Goal: Contribute content: Contribute content

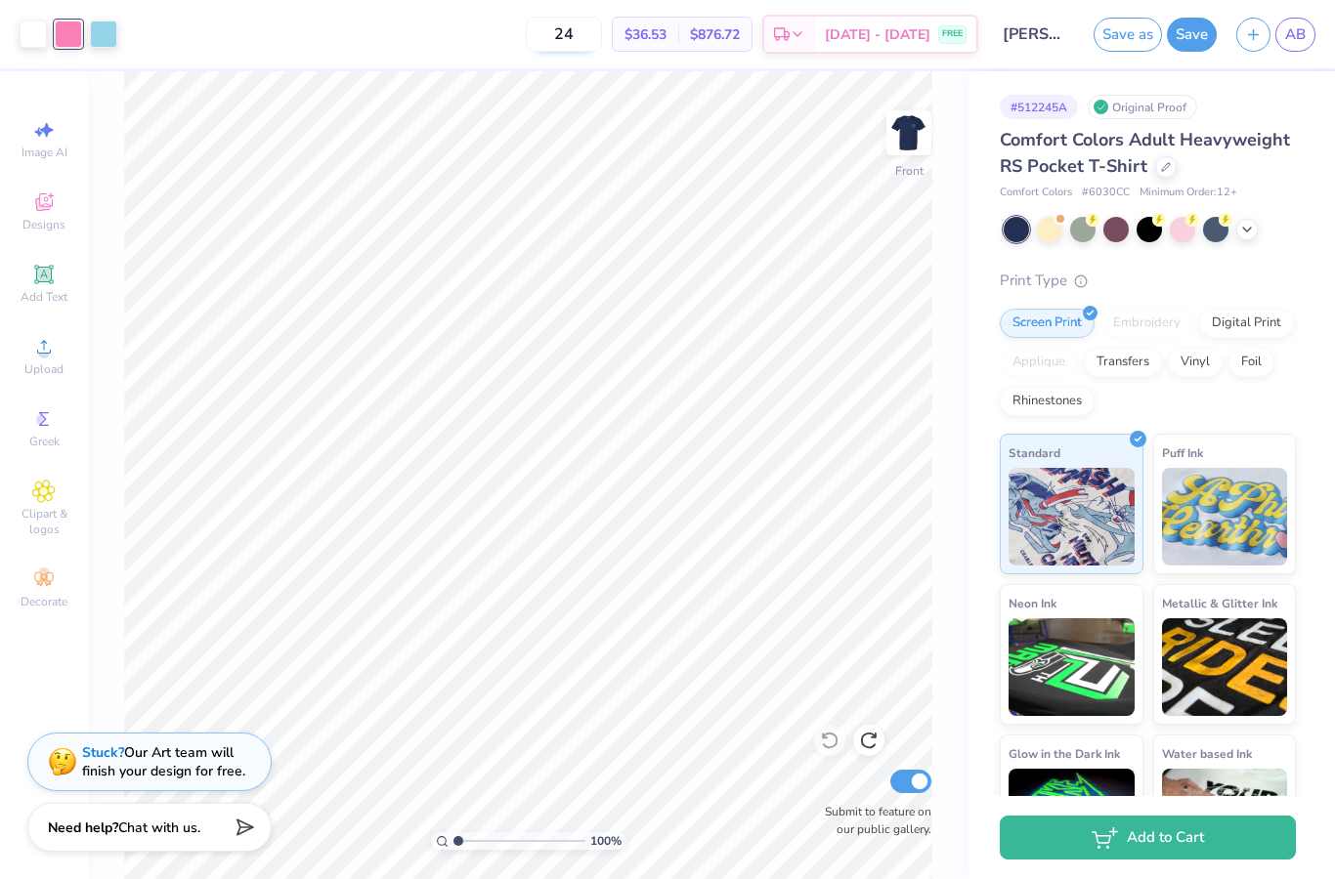
click at [602, 35] on input "24" at bounding box center [564, 34] width 76 height 35
type input "2"
type input "5"
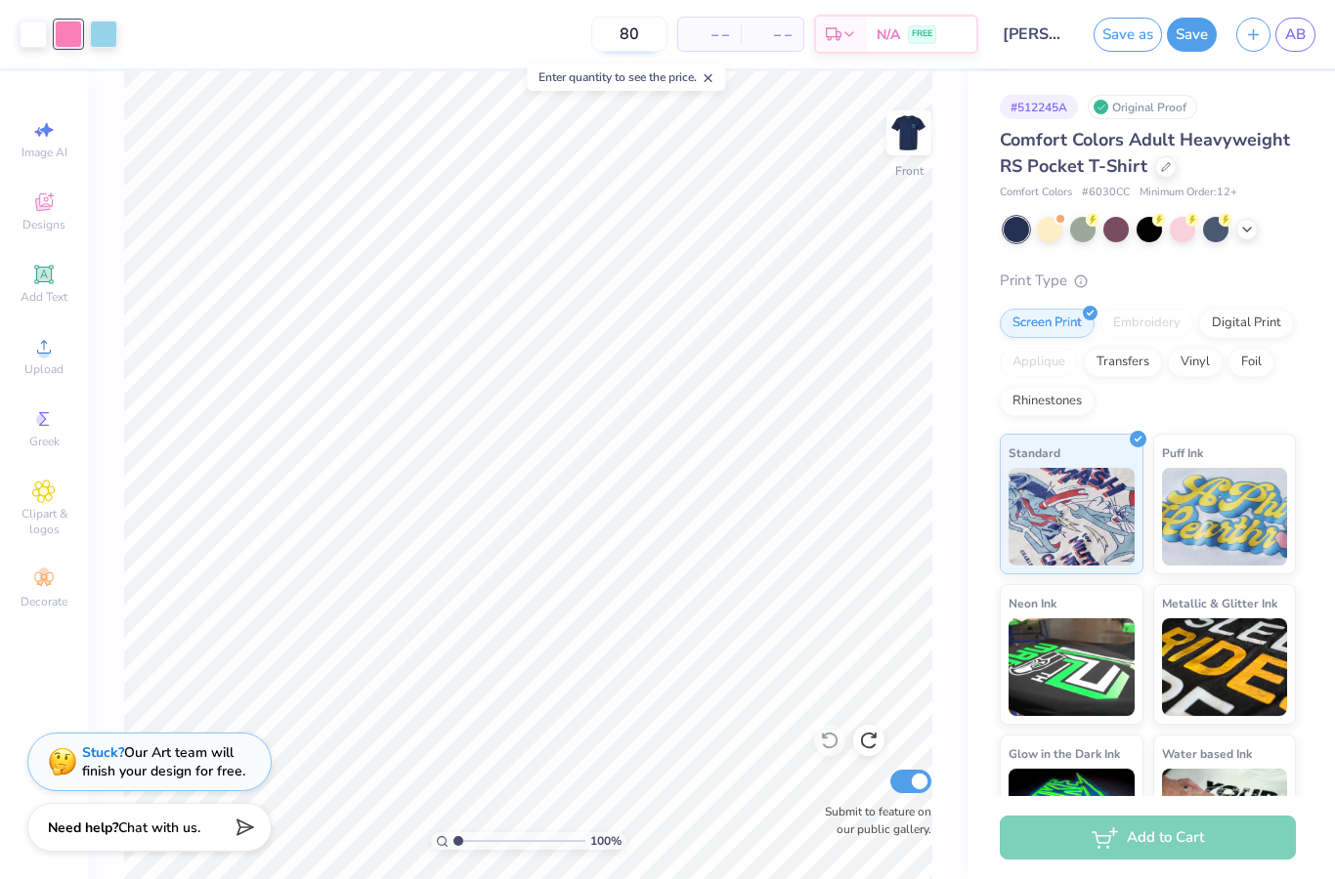
type input "80"
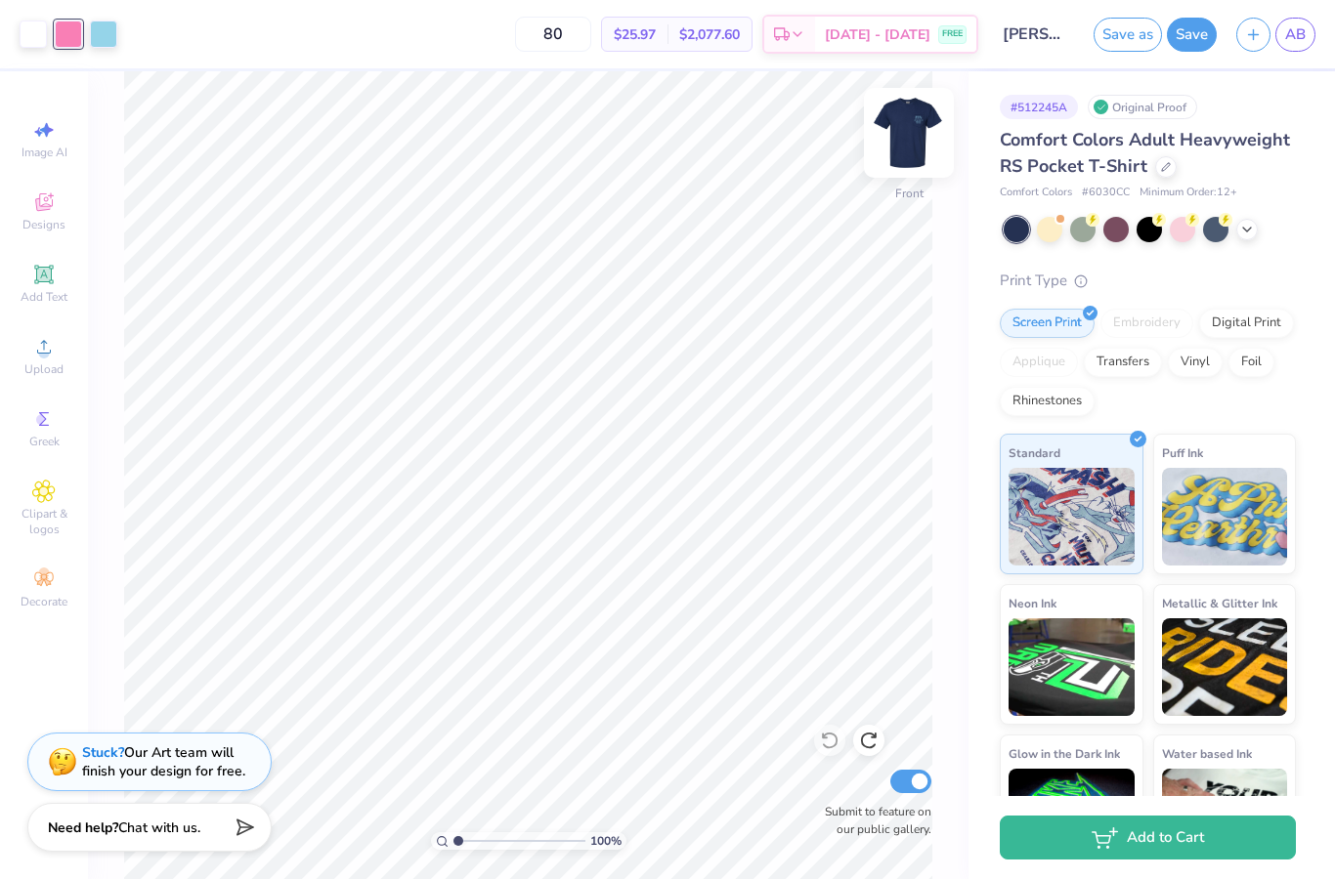
click at [918, 136] on img at bounding box center [909, 133] width 78 height 78
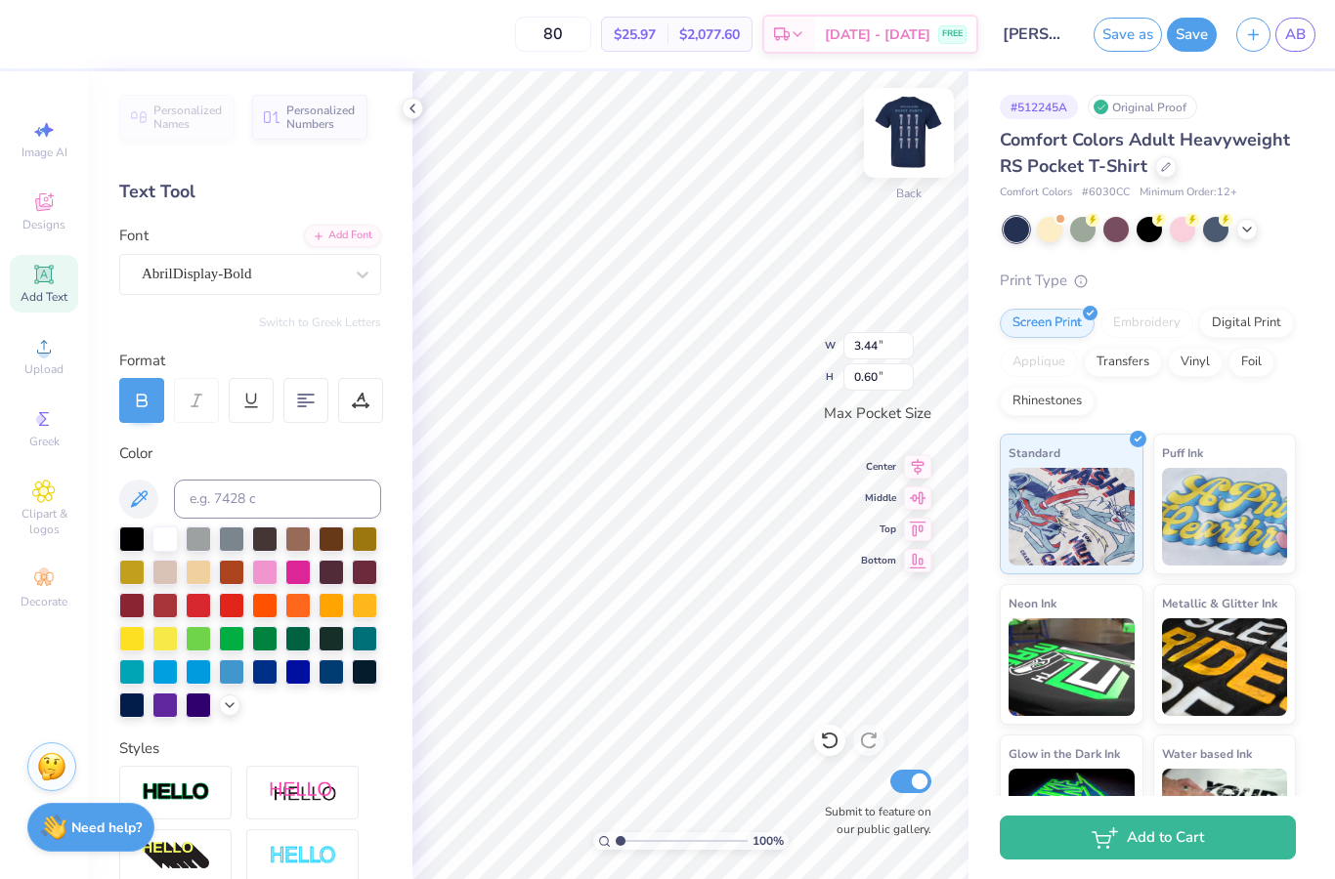
type input "2.76"
type input "0.48"
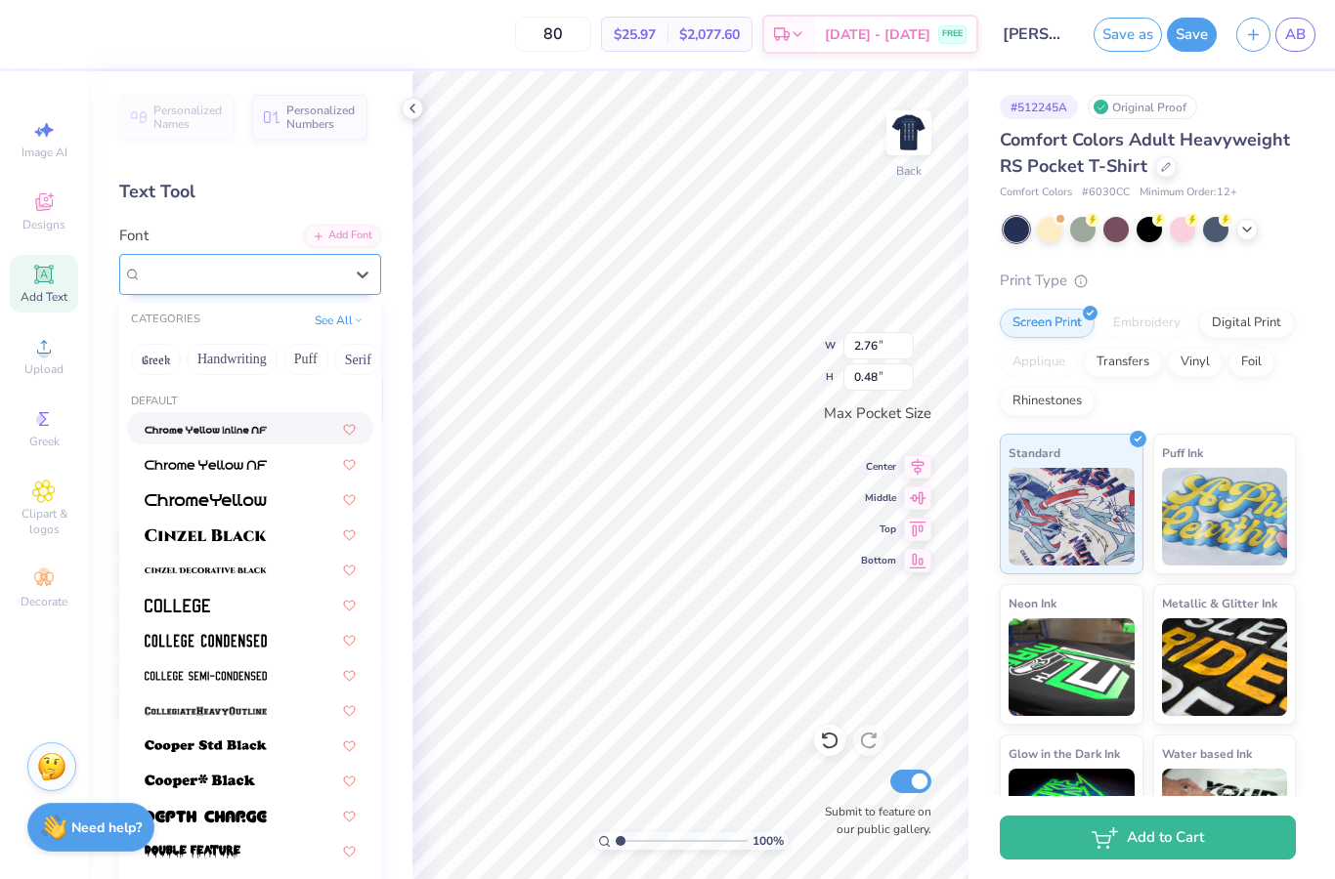
click at [317, 277] on div "AbrilDisplay-Bold" at bounding box center [242, 274] width 205 height 30
click at [323, 279] on div "AbrilDisplay-Bold" at bounding box center [242, 274] width 201 height 22
click at [325, 278] on div "AbrilDisplay-Bold" at bounding box center [242, 274] width 201 height 22
click at [328, 274] on div "AbrilDisplay-Bold" at bounding box center [242, 274] width 205 height 30
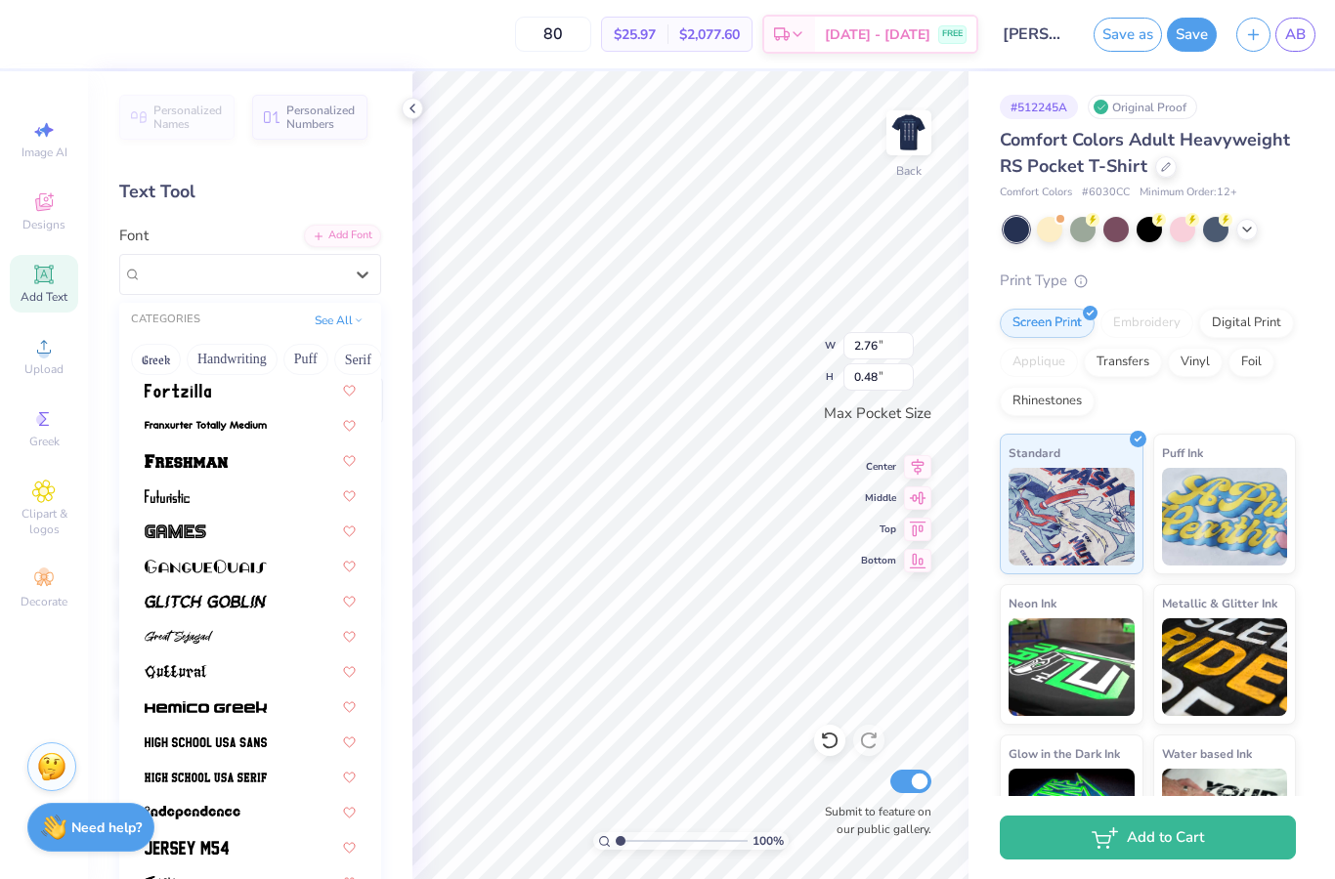
scroll to position [971, 0]
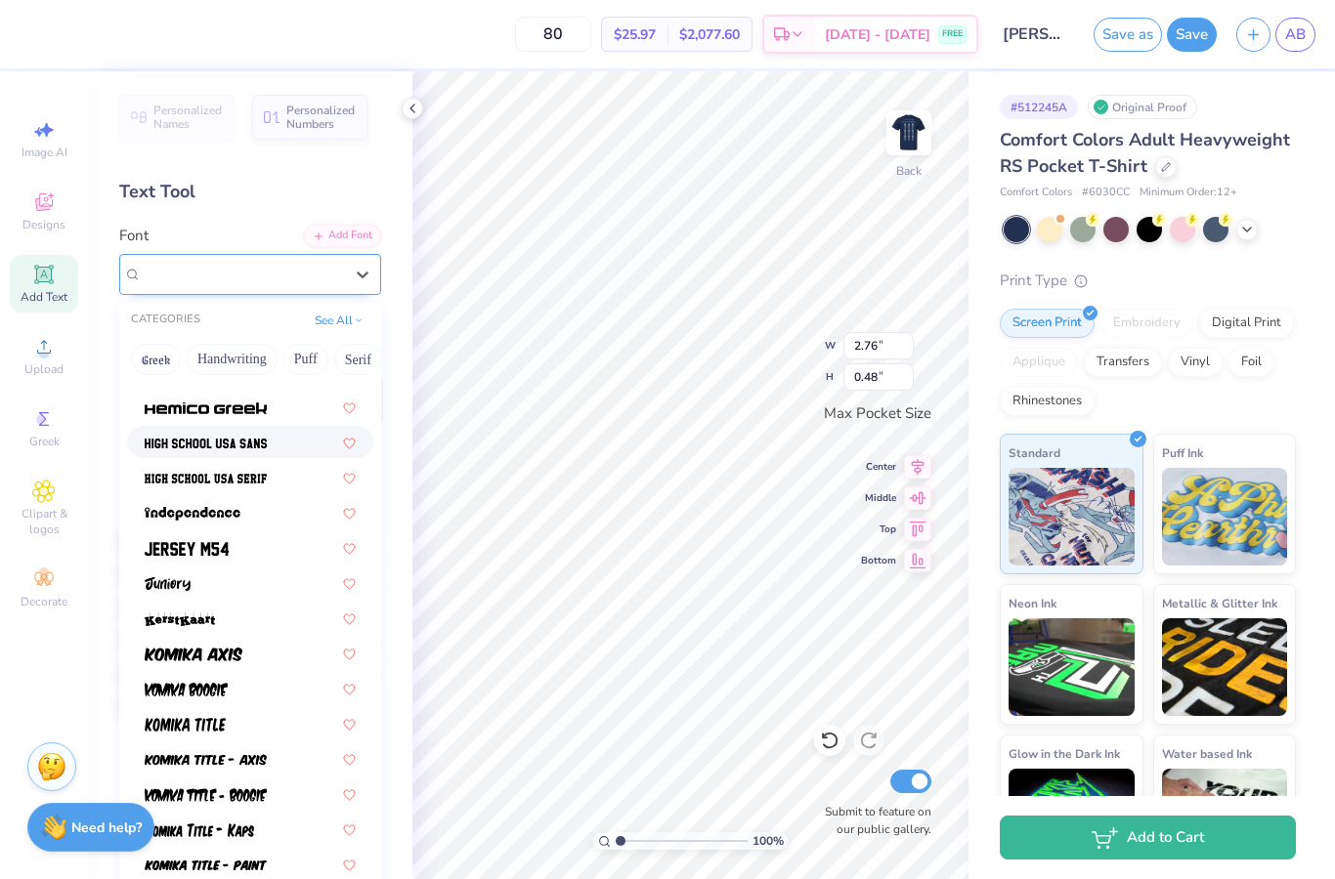
click at [184, 276] on span "AbrilDisplay-Bold" at bounding box center [197, 274] width 110 height 22
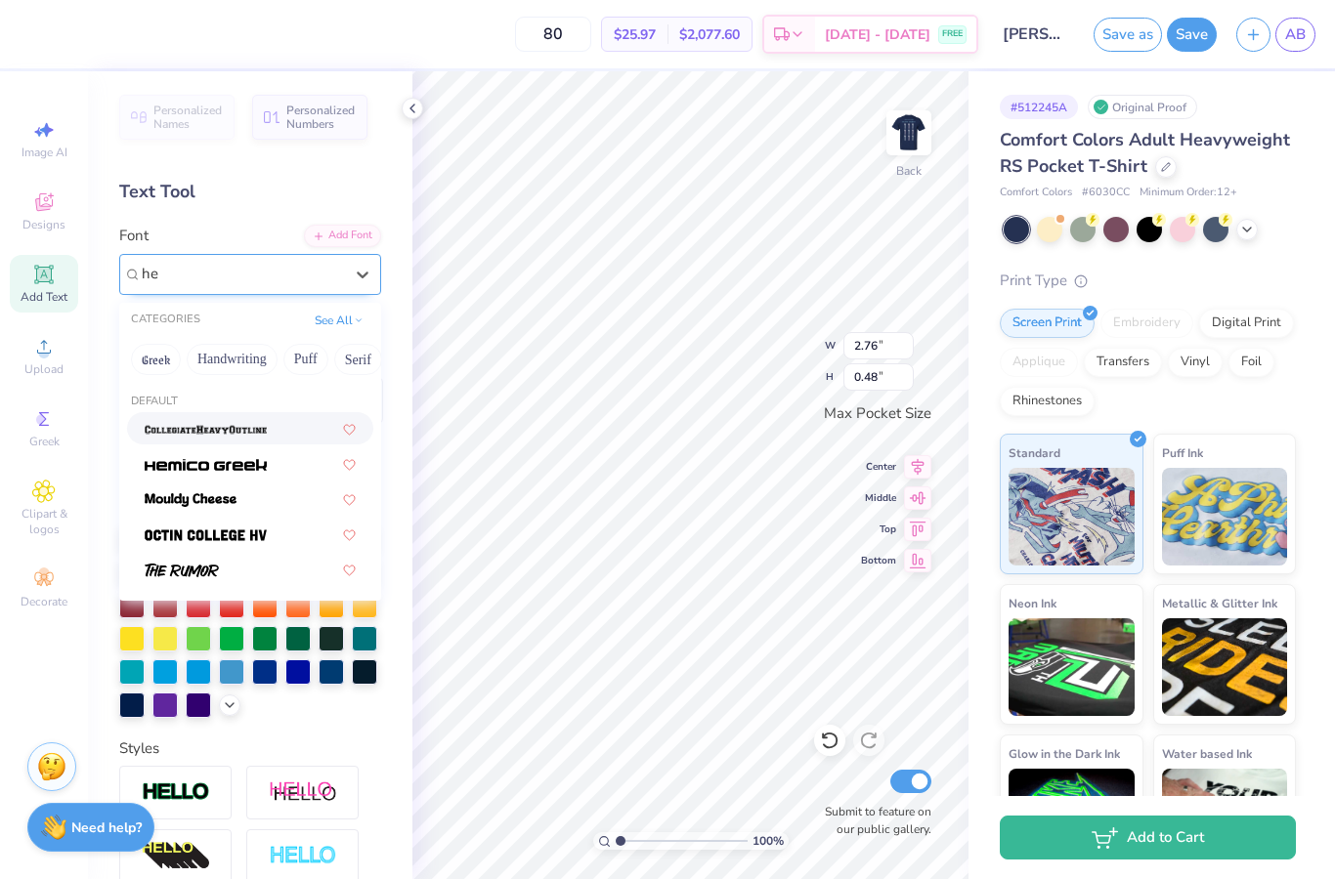
type input "h"
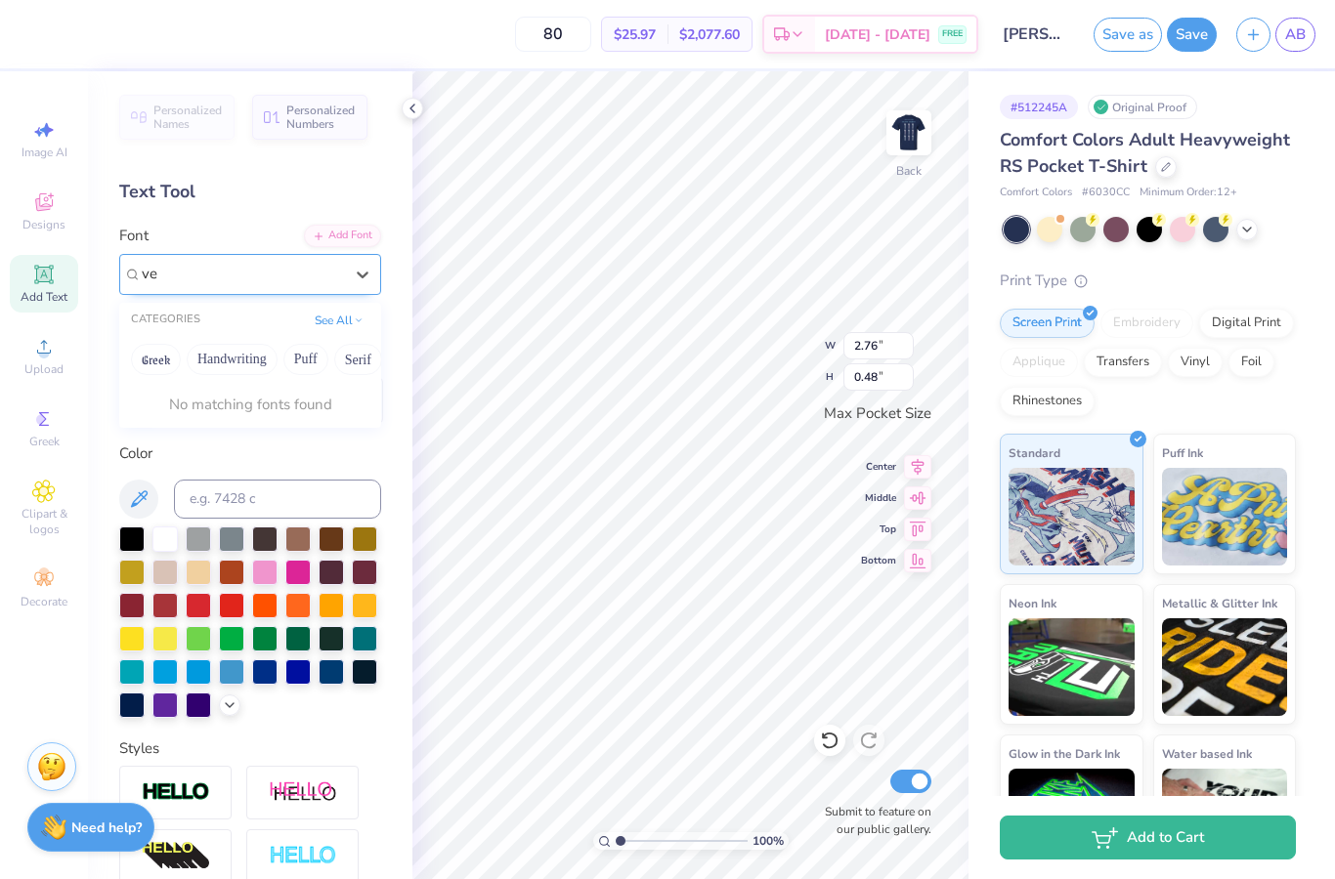
type input "v"
click at [362, 277] on icon at bounding box center [363, 275] width 20 height 20
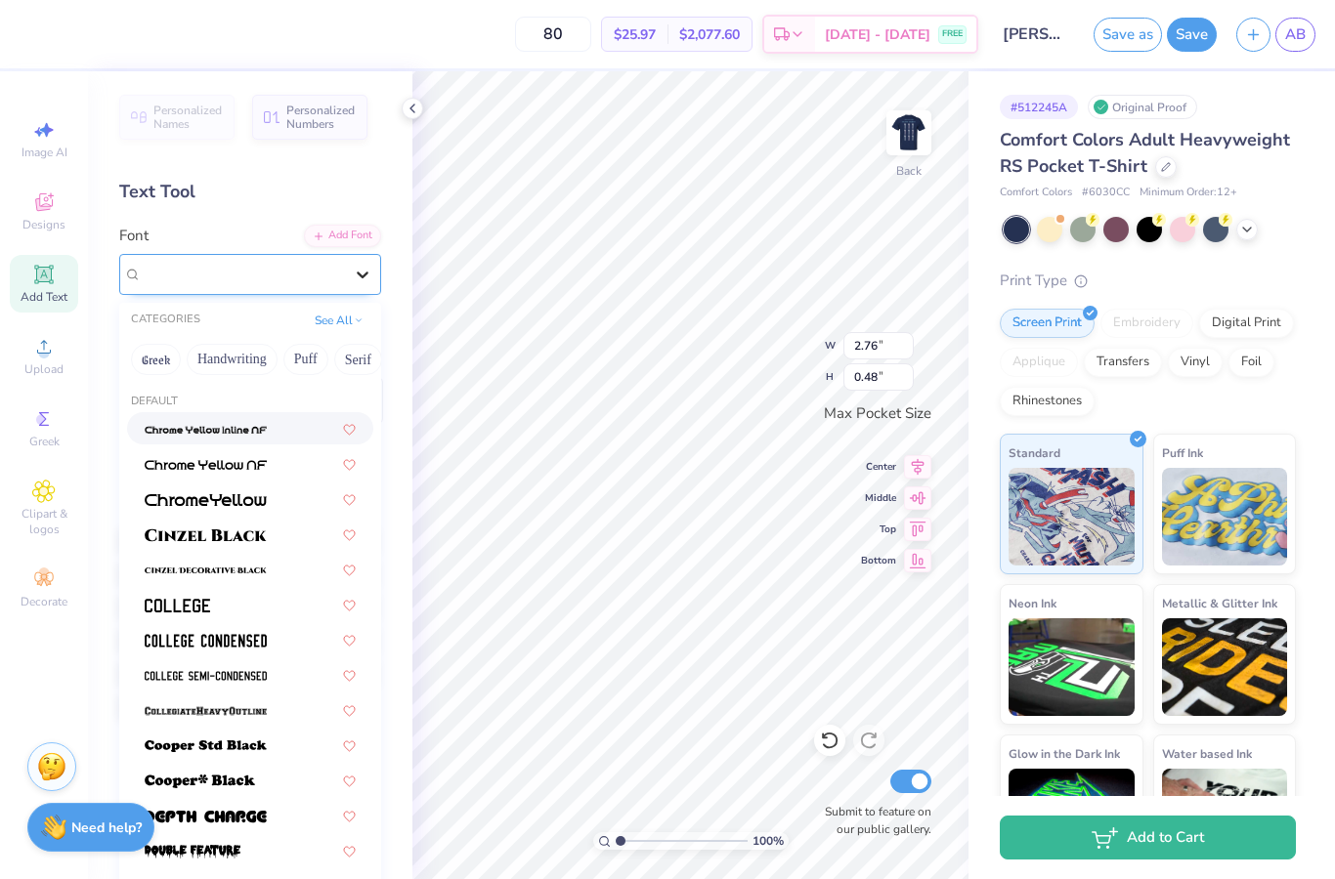
click at [363, 276] on icon at bounding box center [363, 275] width 12 height 7
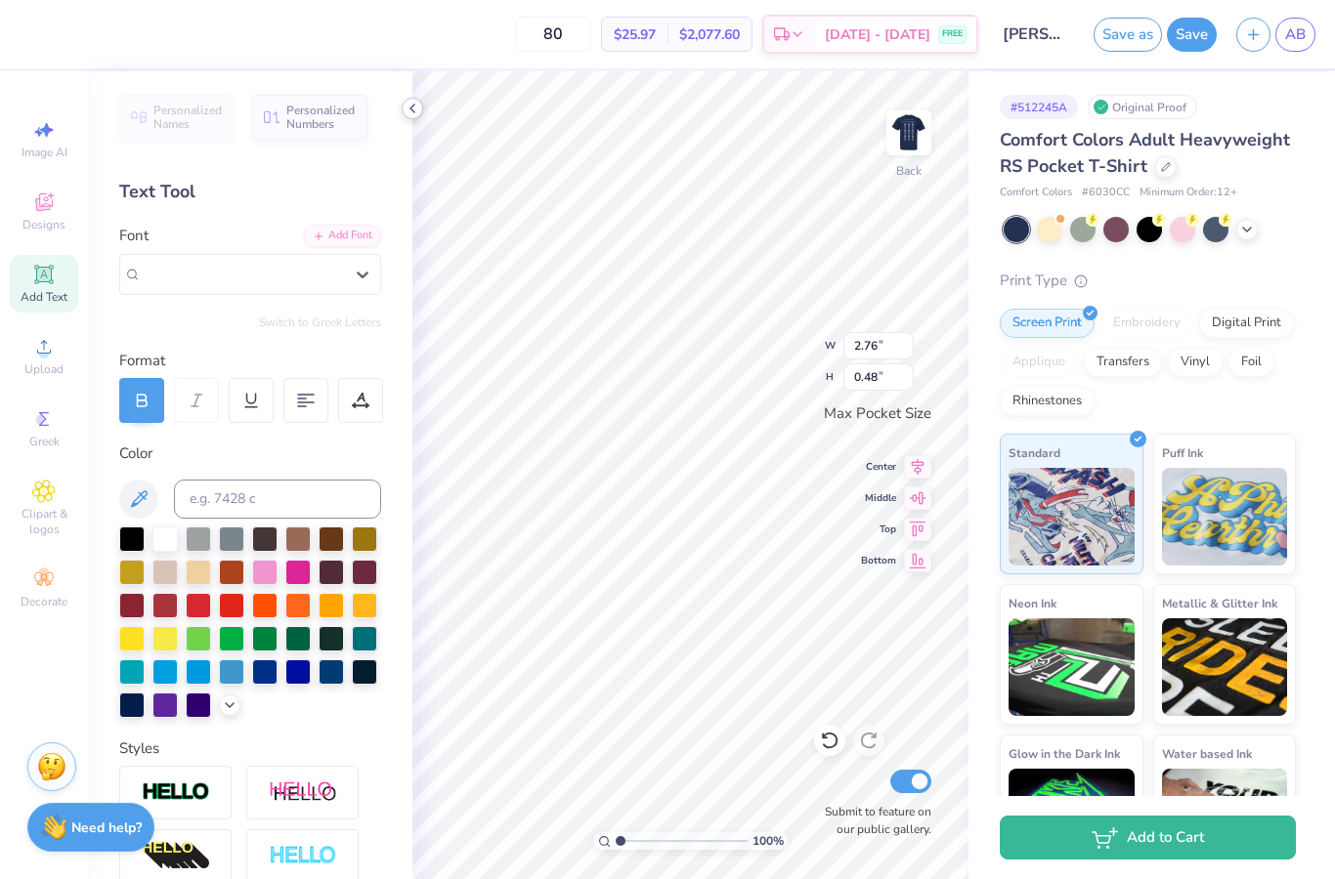
click at [412, 112] on icon at bounding box center [412, 109] width 16 height 16
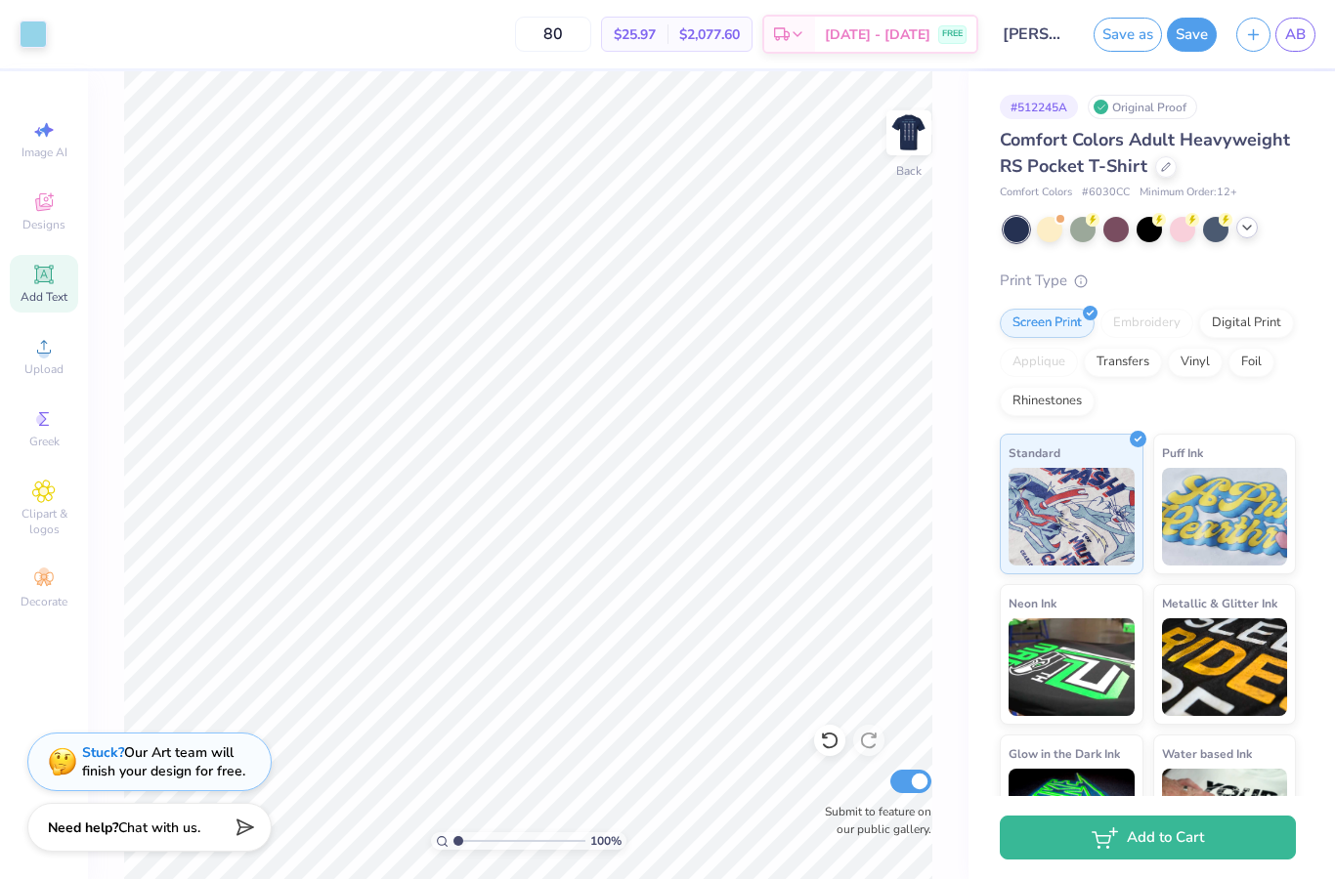
click at [1245, 230] on icon at bounding box center [1247, 228] width 16 height 16
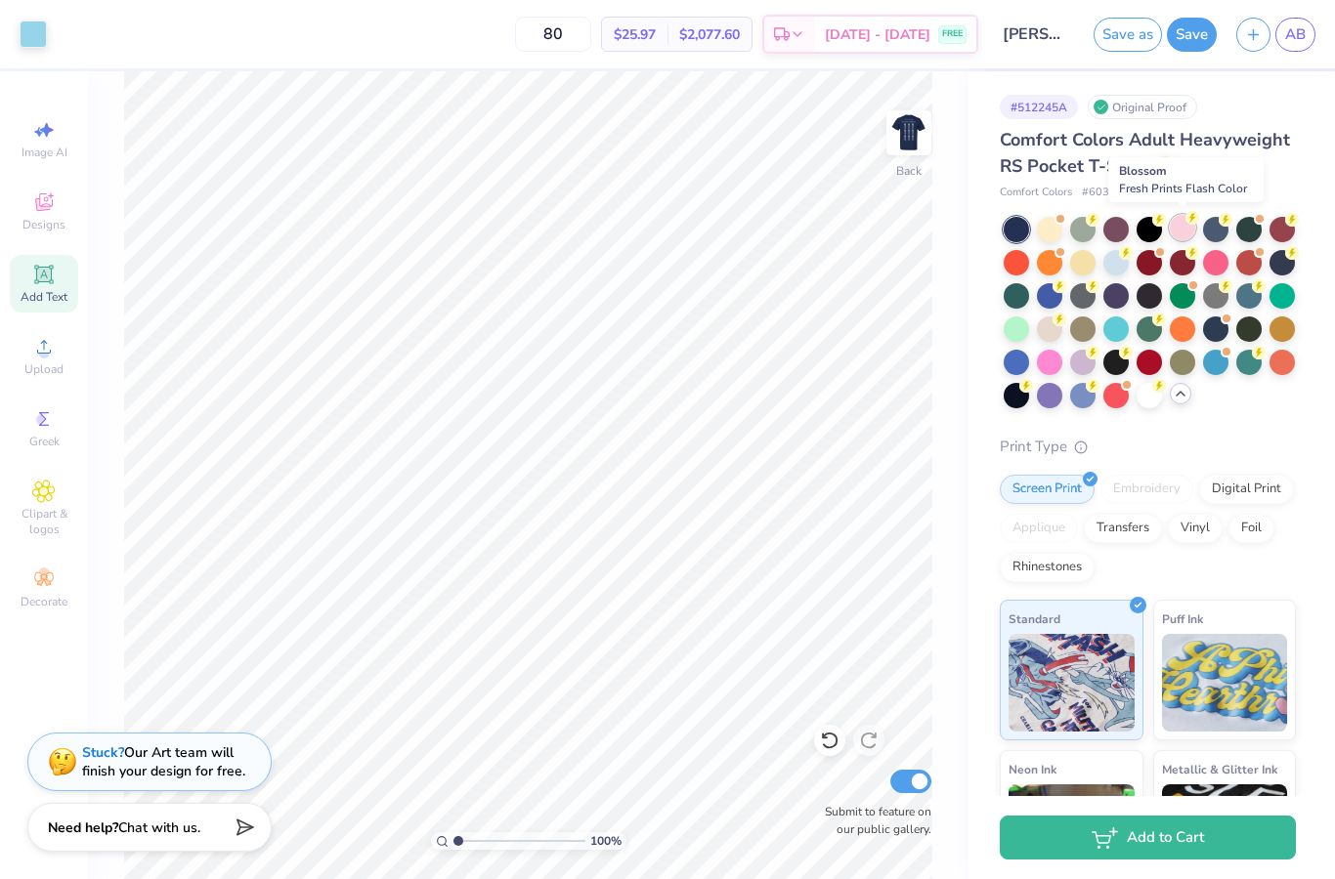
click at [1185, 230] on div at bounding box center [1181, 227] width 25 height 25
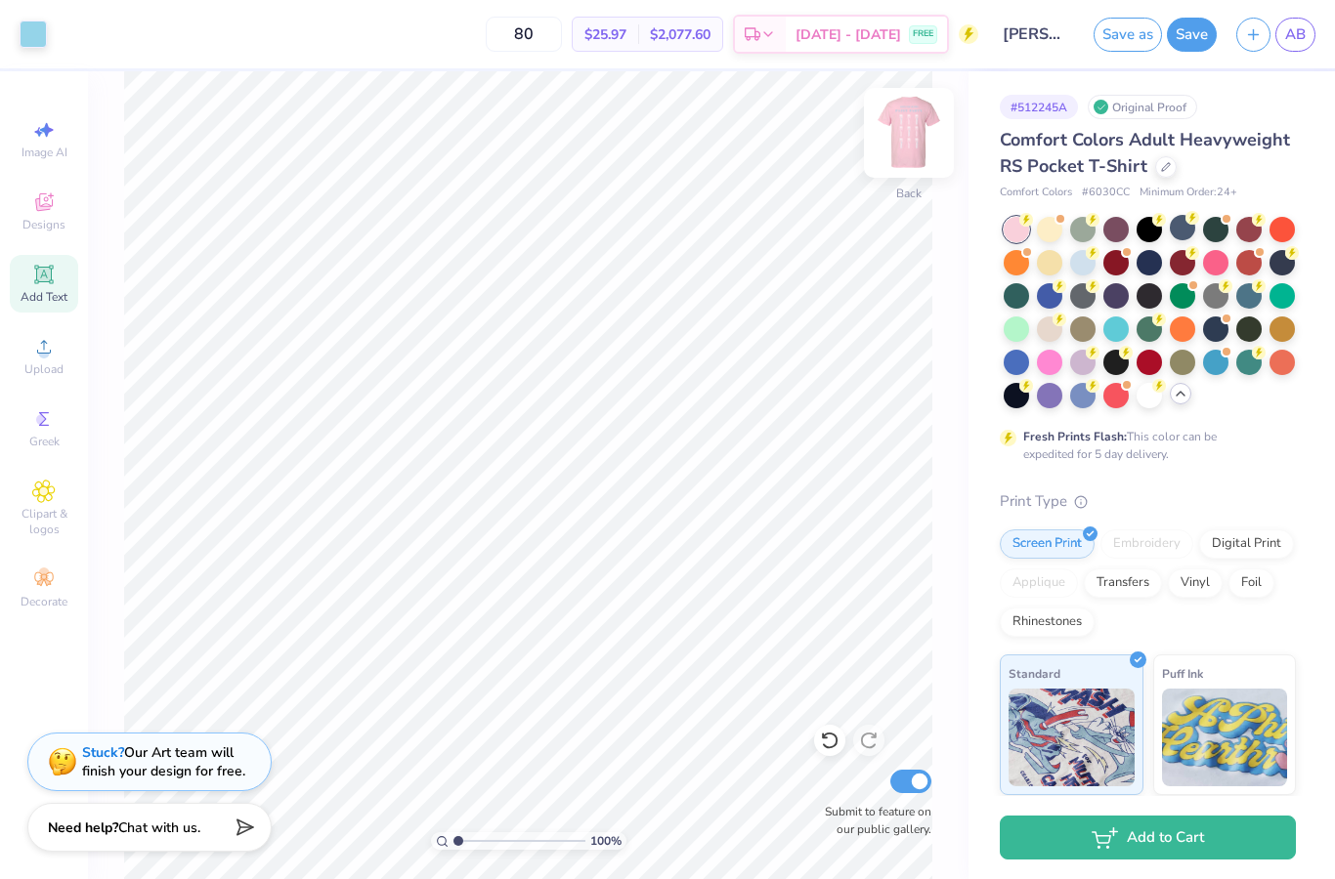
click at [937, 130] on img at bounding box center [909, 133] width 78 height 78
click at [924, 133] on img at bounding box center [909, 133] width 78 height 78
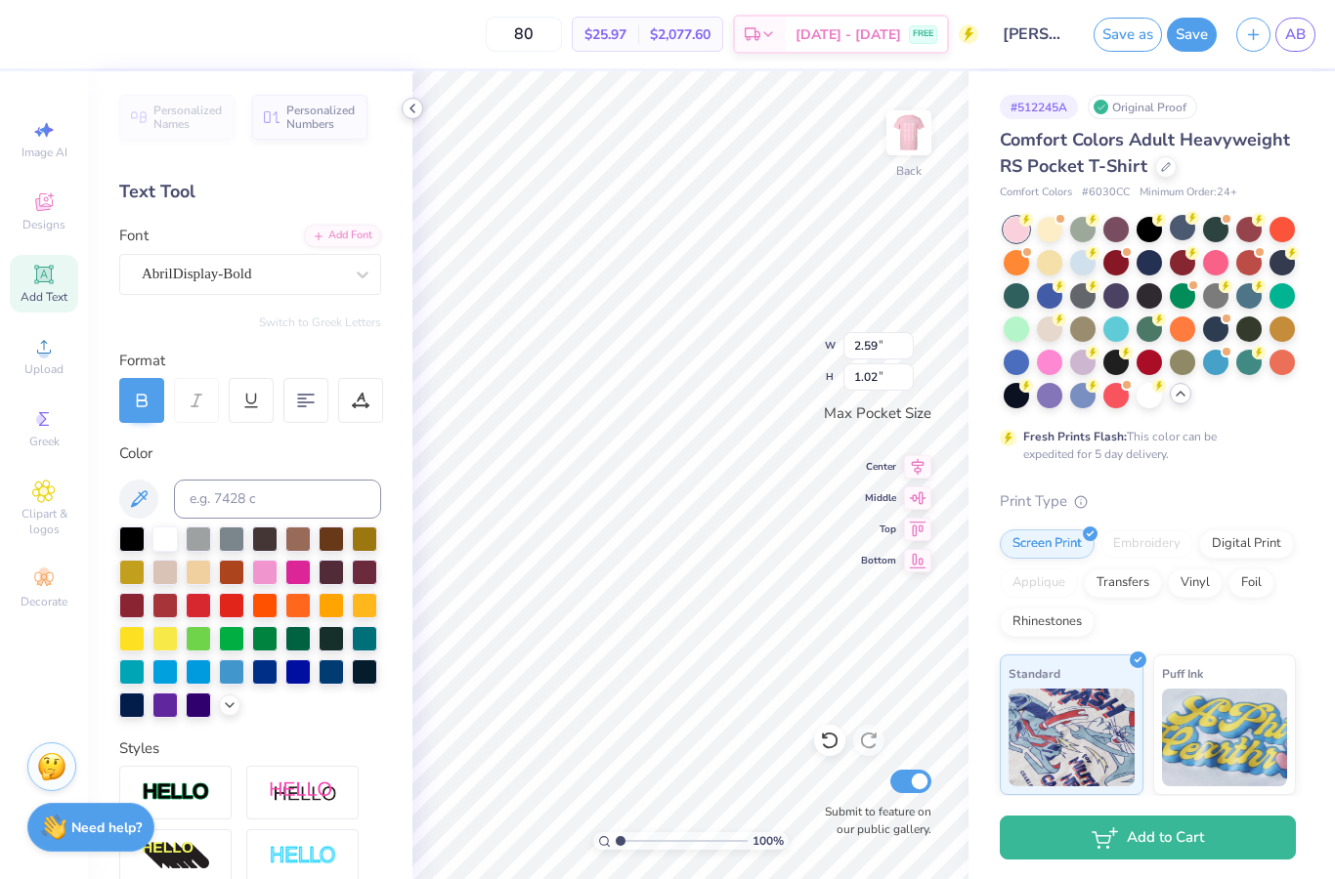
click at [414, 111] on icon at bounding box center [412, 109] width 16 height 16
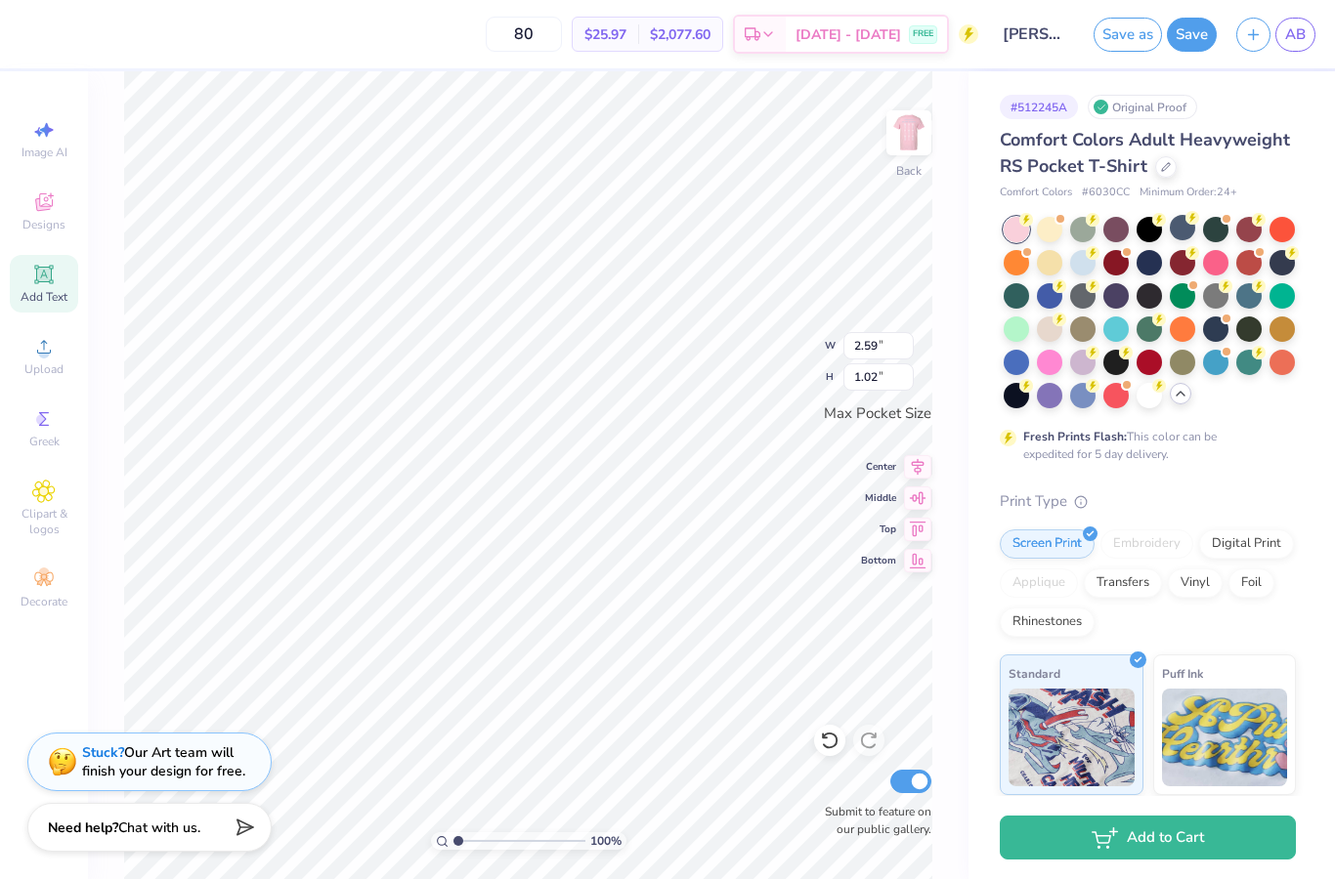
type input "2.76"
type input "0.48"
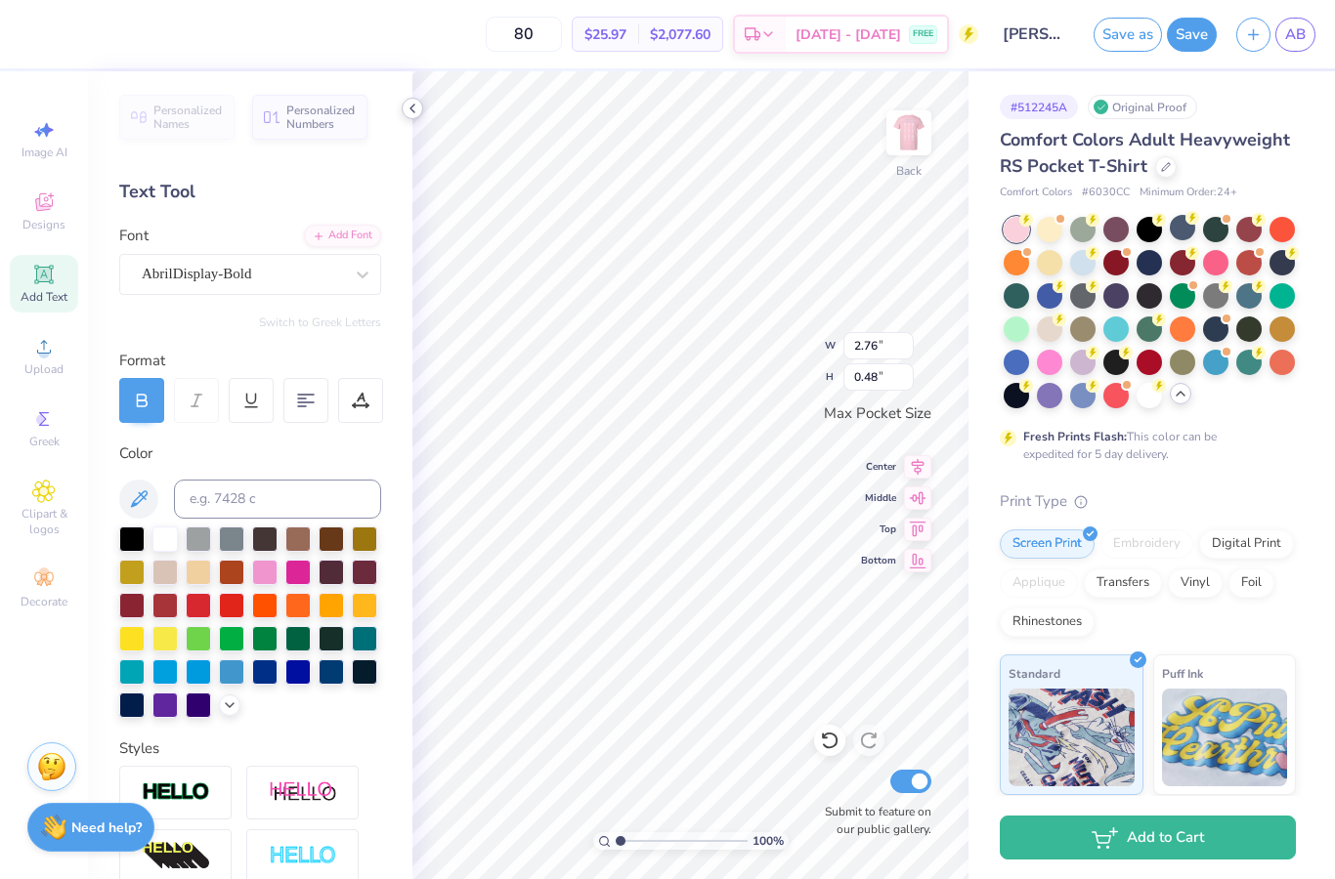
type input "2.59"
type input "1.02"
click at [166, 542] on div at bounding box center [164, 537] width 25 height 25
click at [294, 573] on div at bounding box center [297, 570] width 25 height 25
click at [827, 743] on icon at bounding box center [830, 741] width 20 height 20
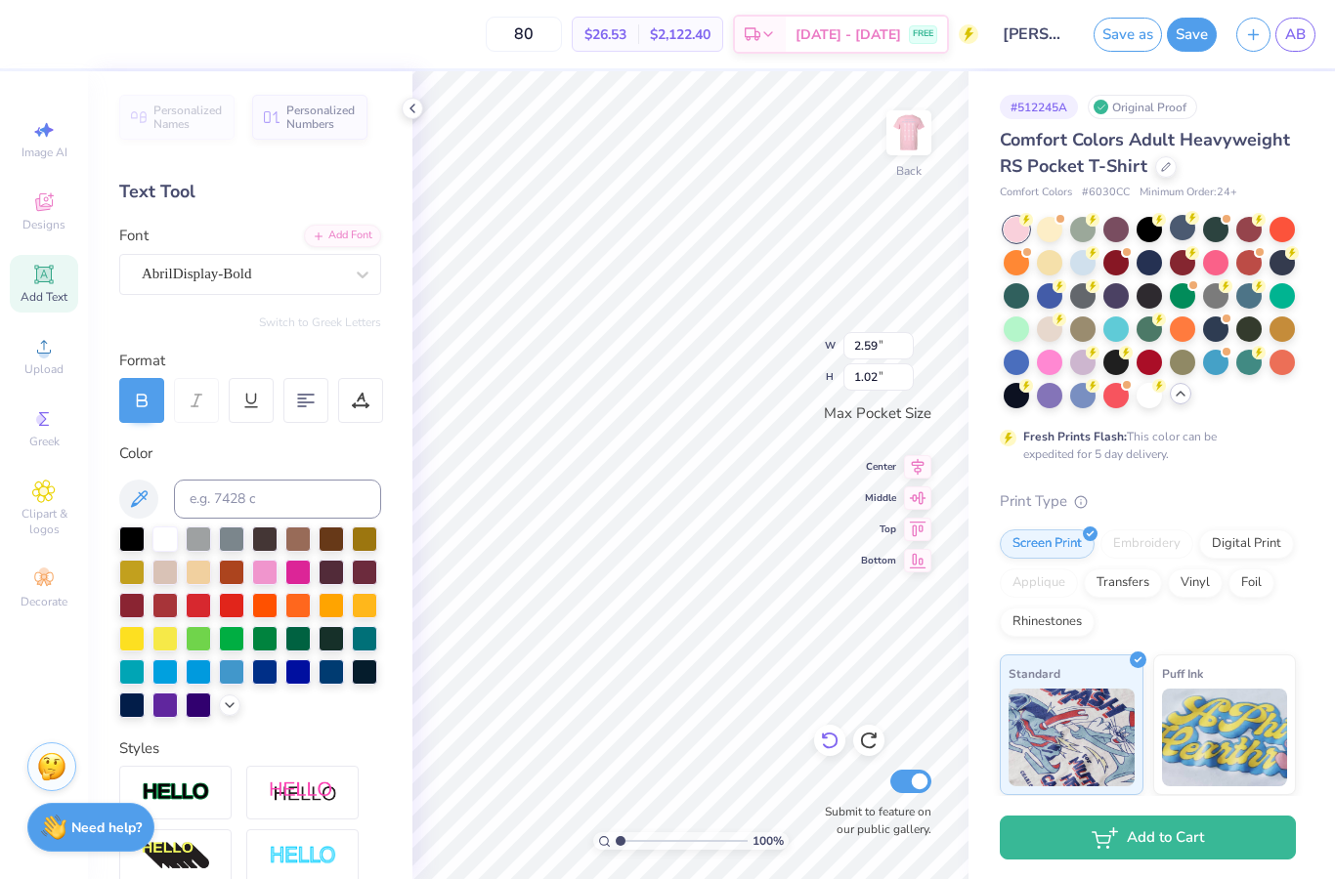
click at [827, 743] on icon at bounding box center [830, 741] width 20 height 20
click at [976, 645] on div "# 512245A Original Proof Comfort Colors Adult Heavyweight RS Pocket T-Shirt Com…" at bounding box center [1151, 583] width 366 height 1025
click at [1084, 267] on div at bounding box center [1082, 260] width 25 height 25
click at [908, 131] on img at bounding box center [909, 133] width 78 height 78
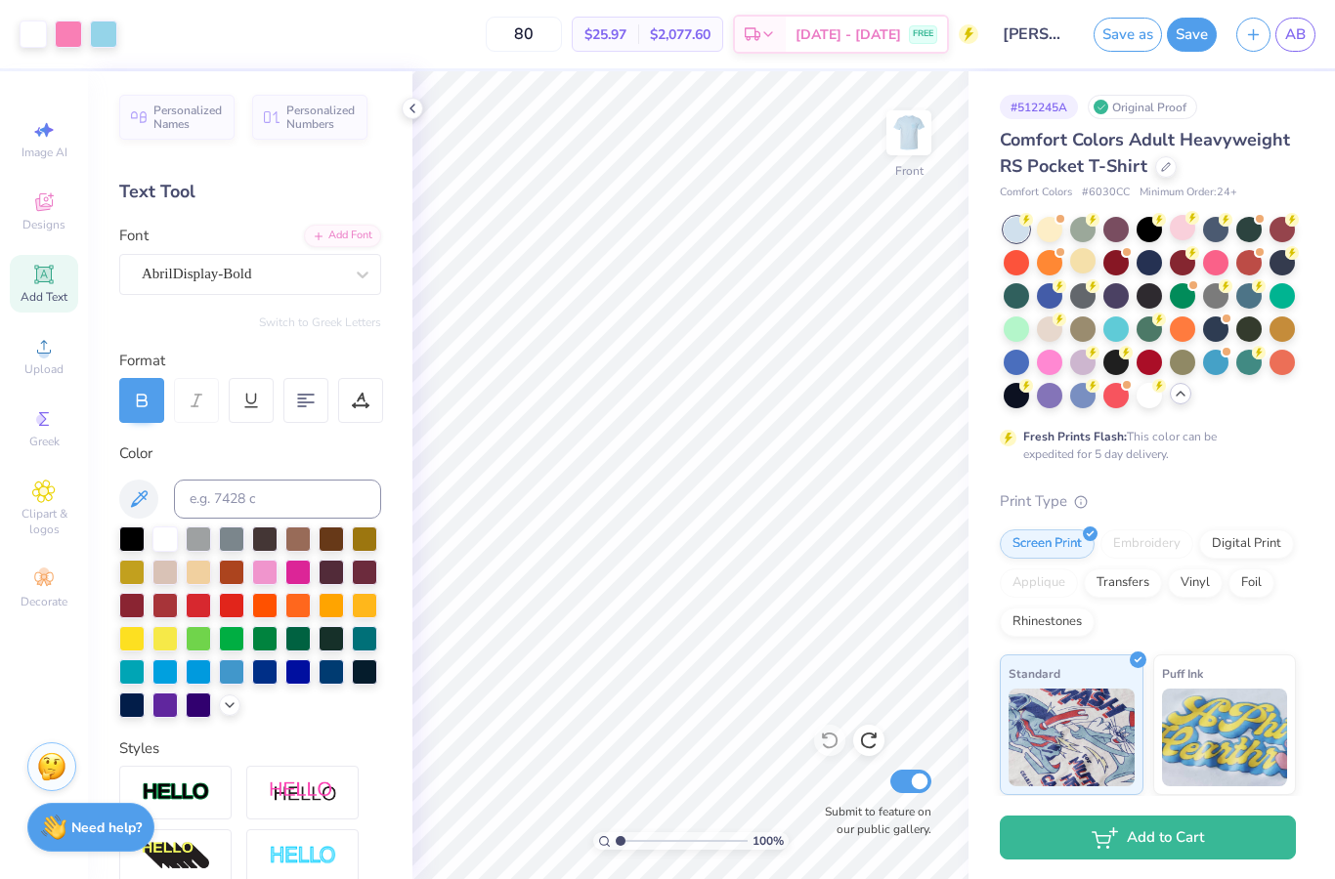
click at [908, 131] on img at bounding box center [908, 132] width 39 height 39
click at [1159, 397] on div at bounding box center [1148, 393] width 25 height 25
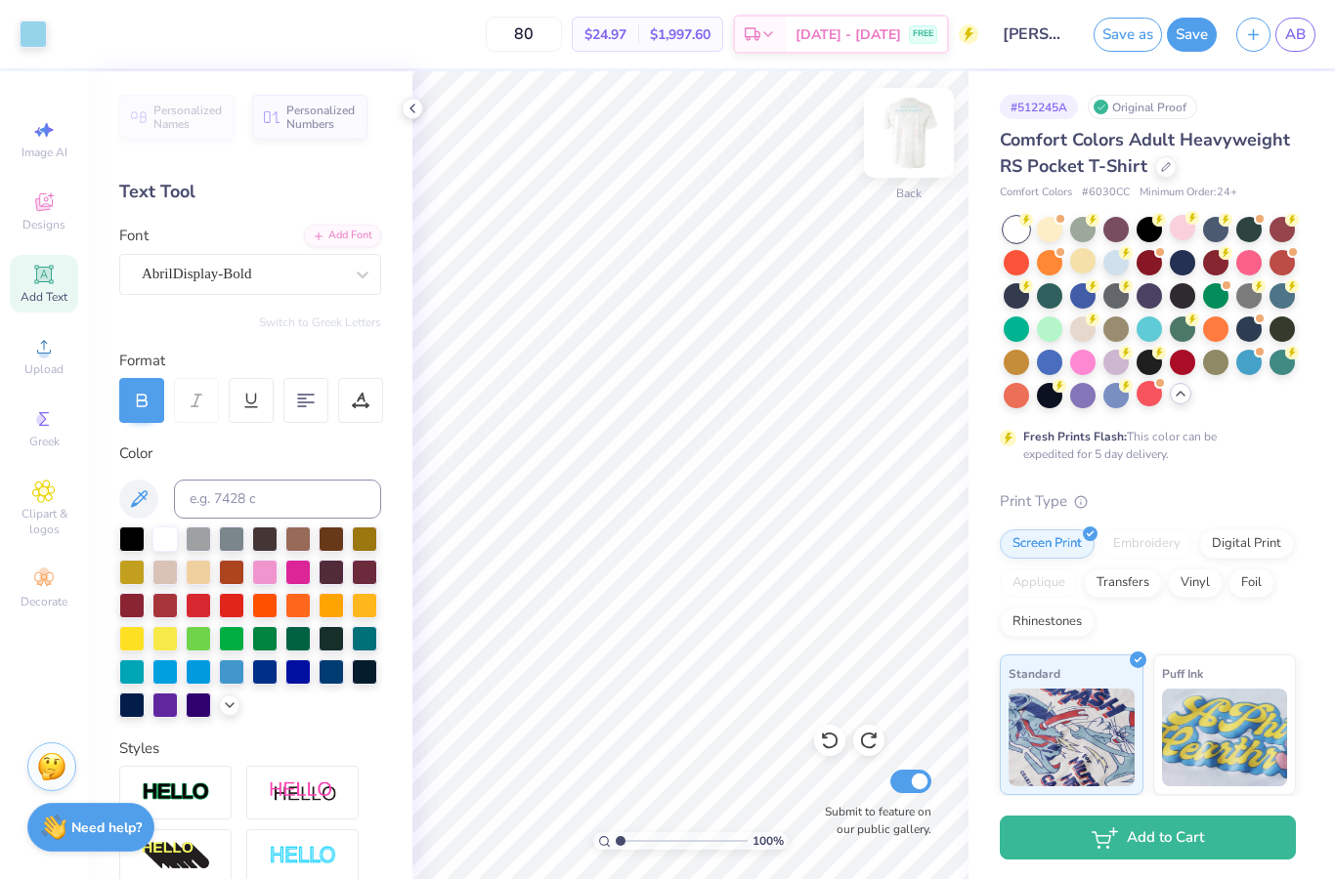
click at [892, 149] on img at bounding box center [909, 133] width 78 height 78
click at [897, 148] on img at bounding box center [908, 132] width 39 height 39
click at [1056, 235] on div at bounding box center [1049, 227] width 25 height 25
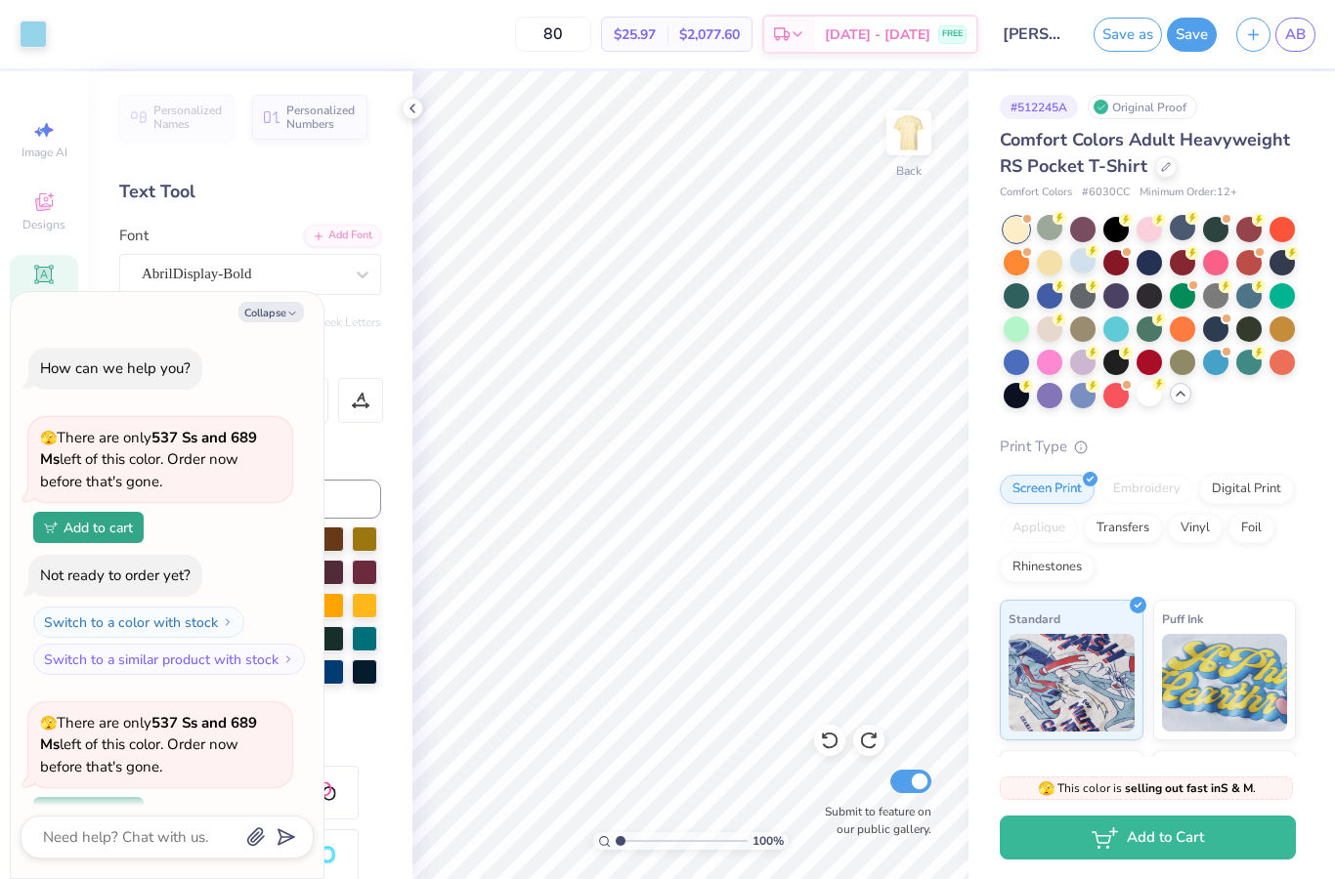
scroll to position [165, 0]
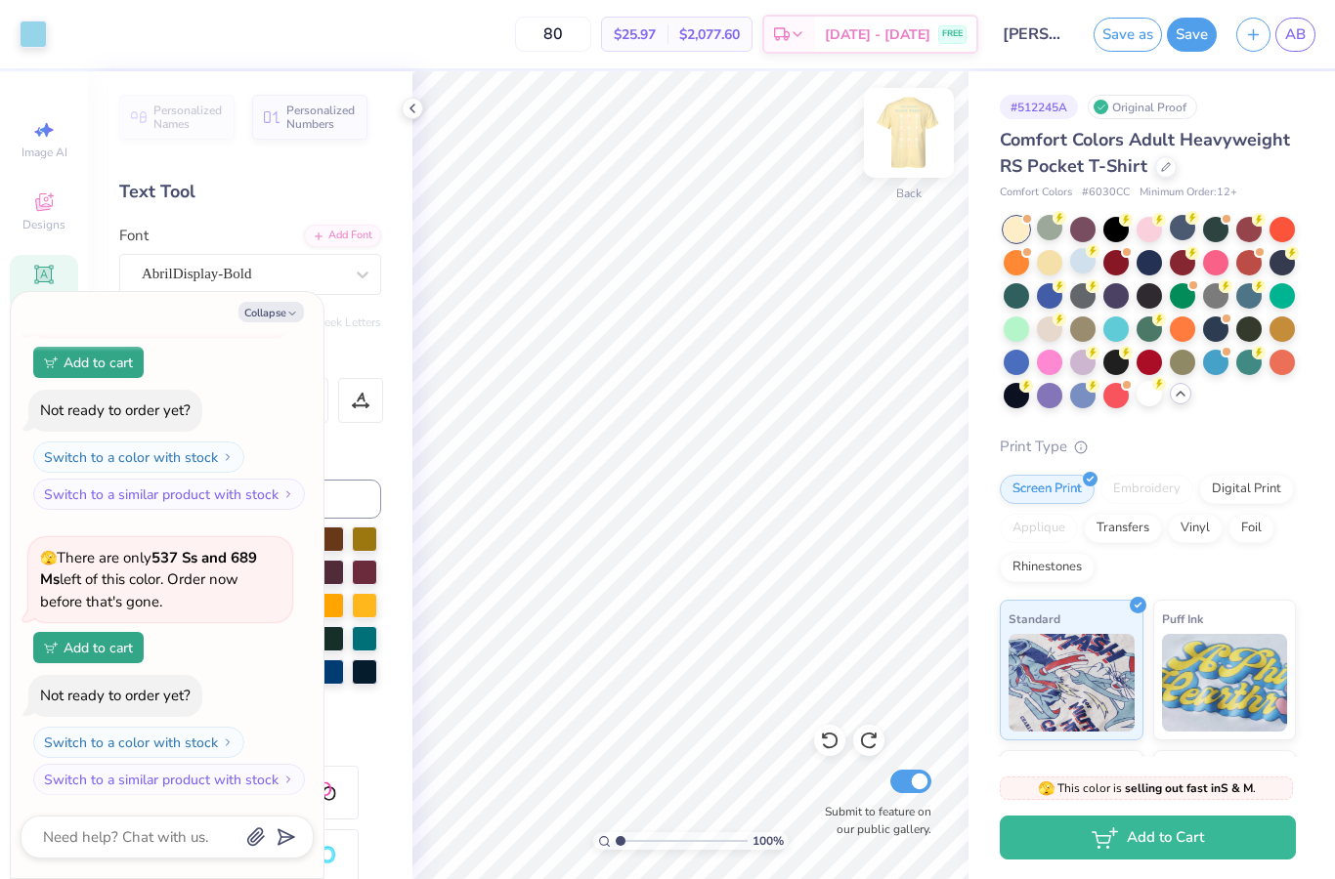
click at [895, 149] on img at bounding box center [909, 133] width 78 height 78
click at [412, 110] on polyline at bounding box center [412, 109] width 4 height 8
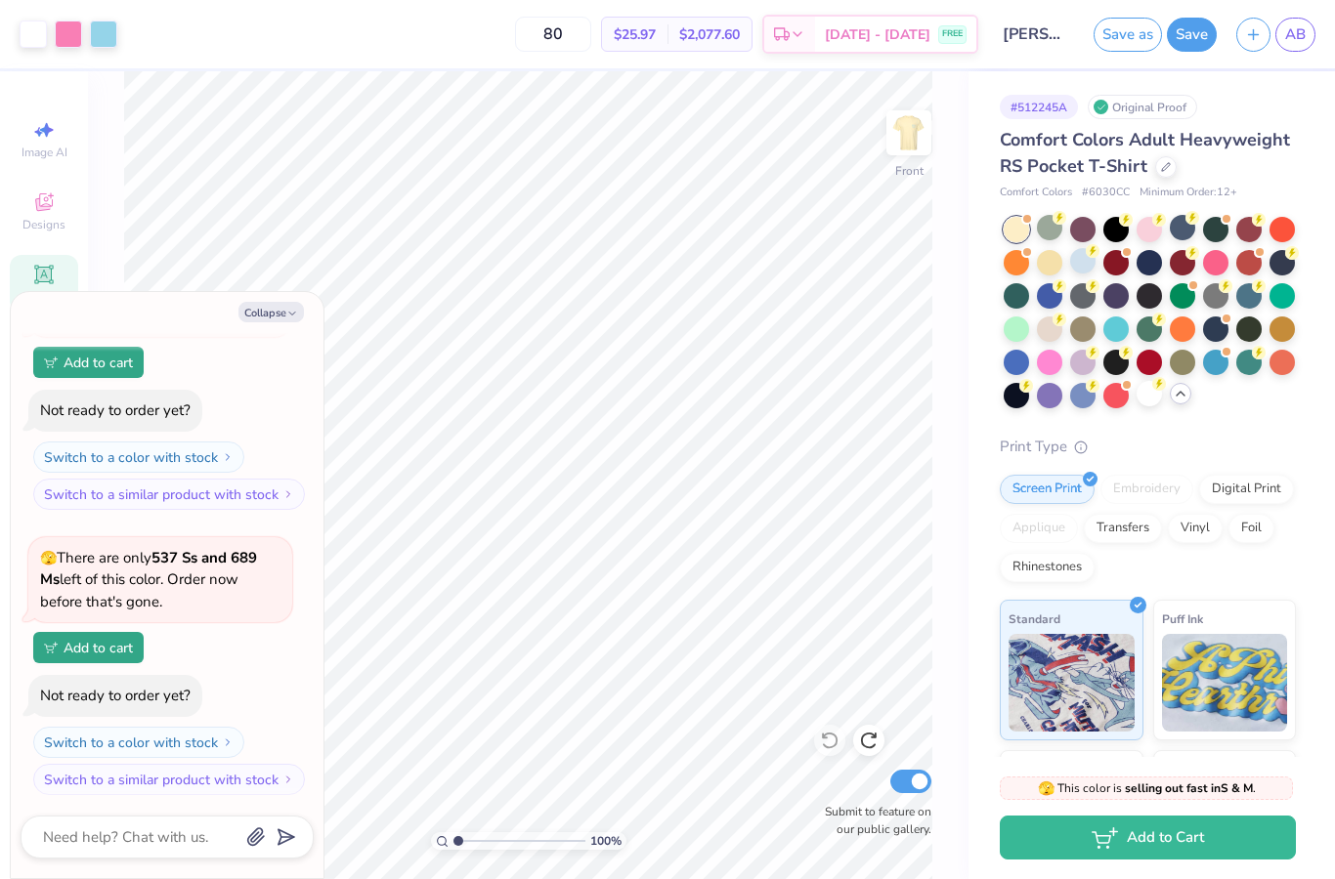
type textarea "x"
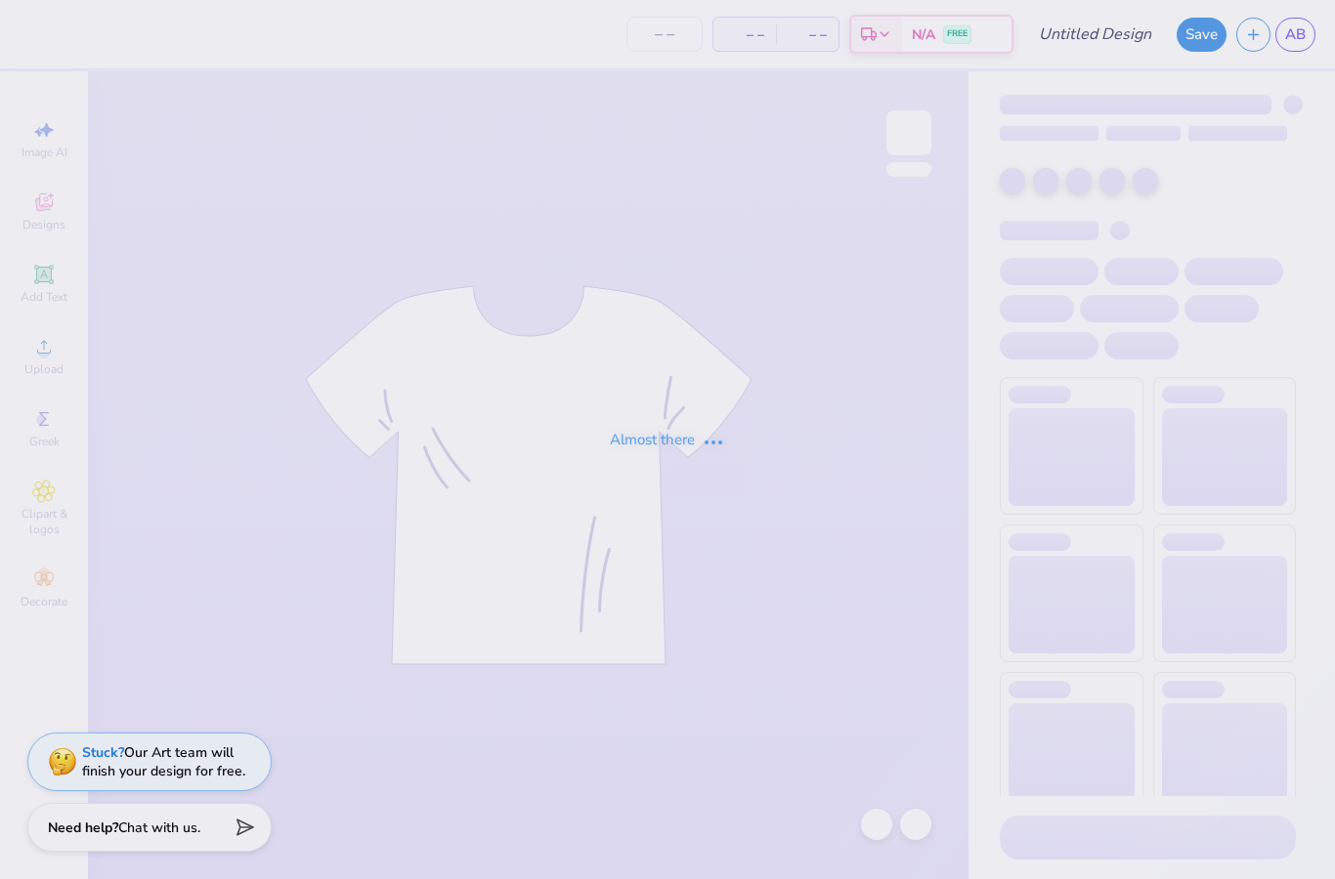
type input "[PERSON_NAME] : [PERSON_NAME][GEOGRAPHIC_DATA]"
type input "24"
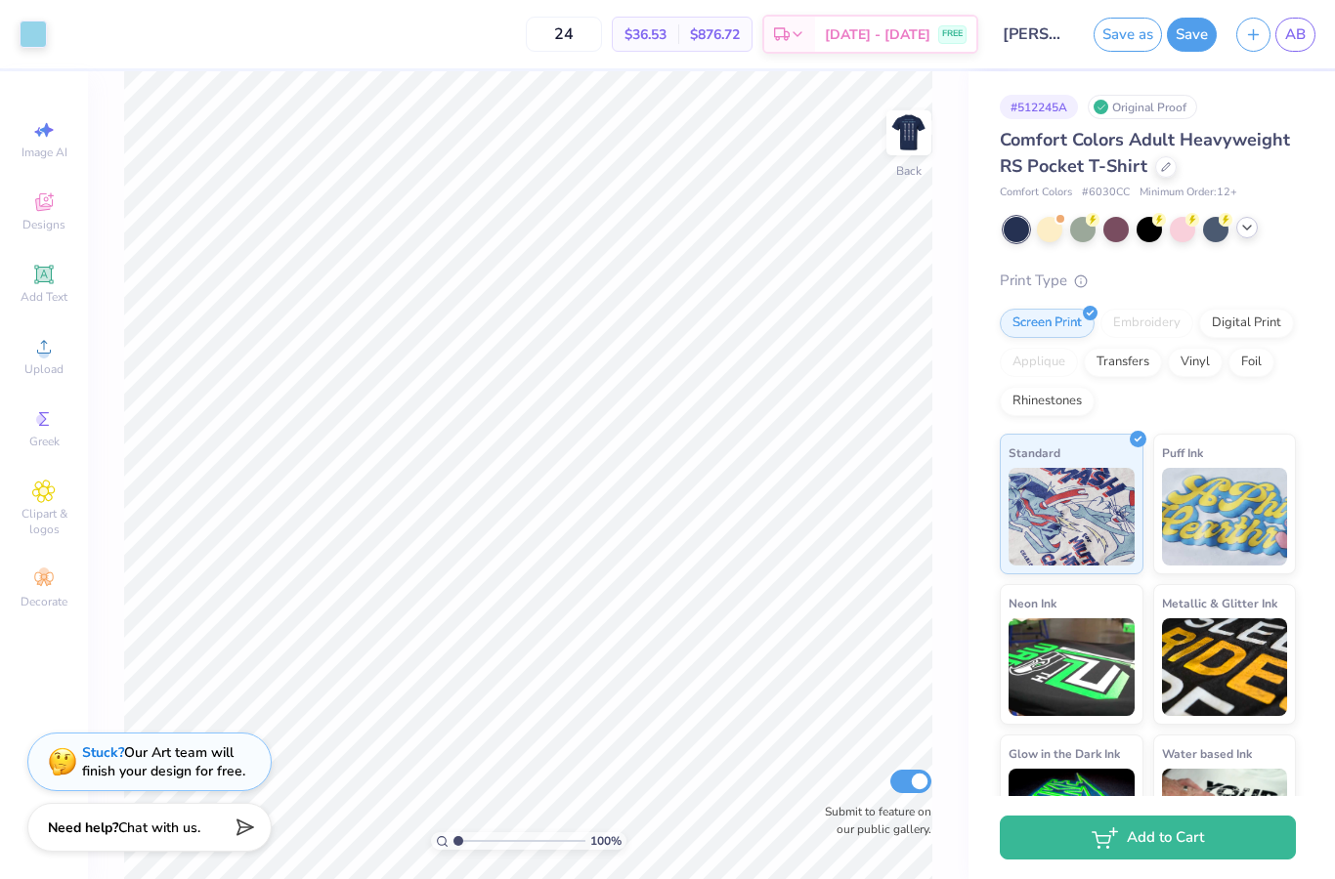
click at [1245, 228] on icon at bounding box center [1247, 228] width 16 height 16
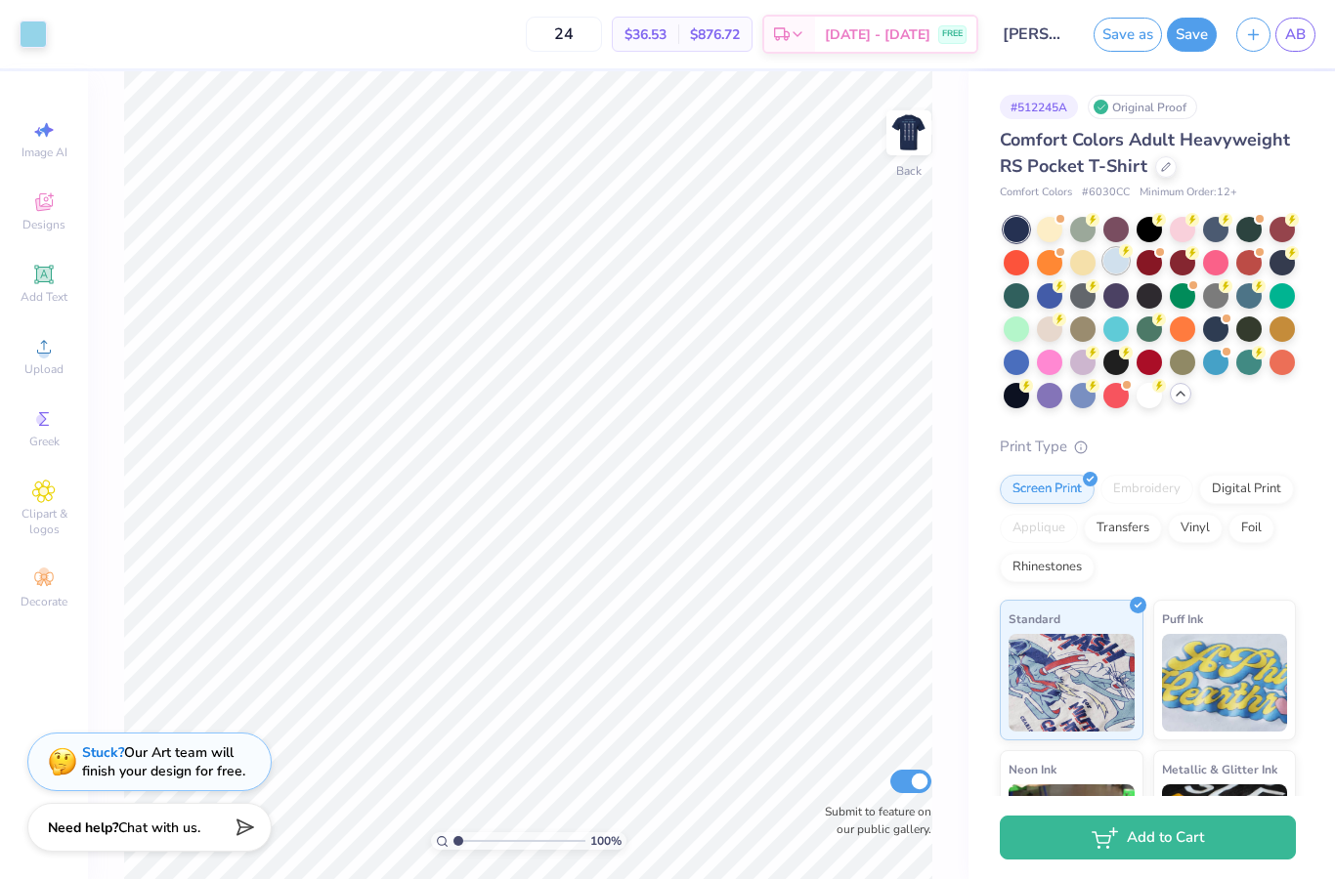
click at [1115, 269] on div at bounding box center [1115, 260] width 25 height 25
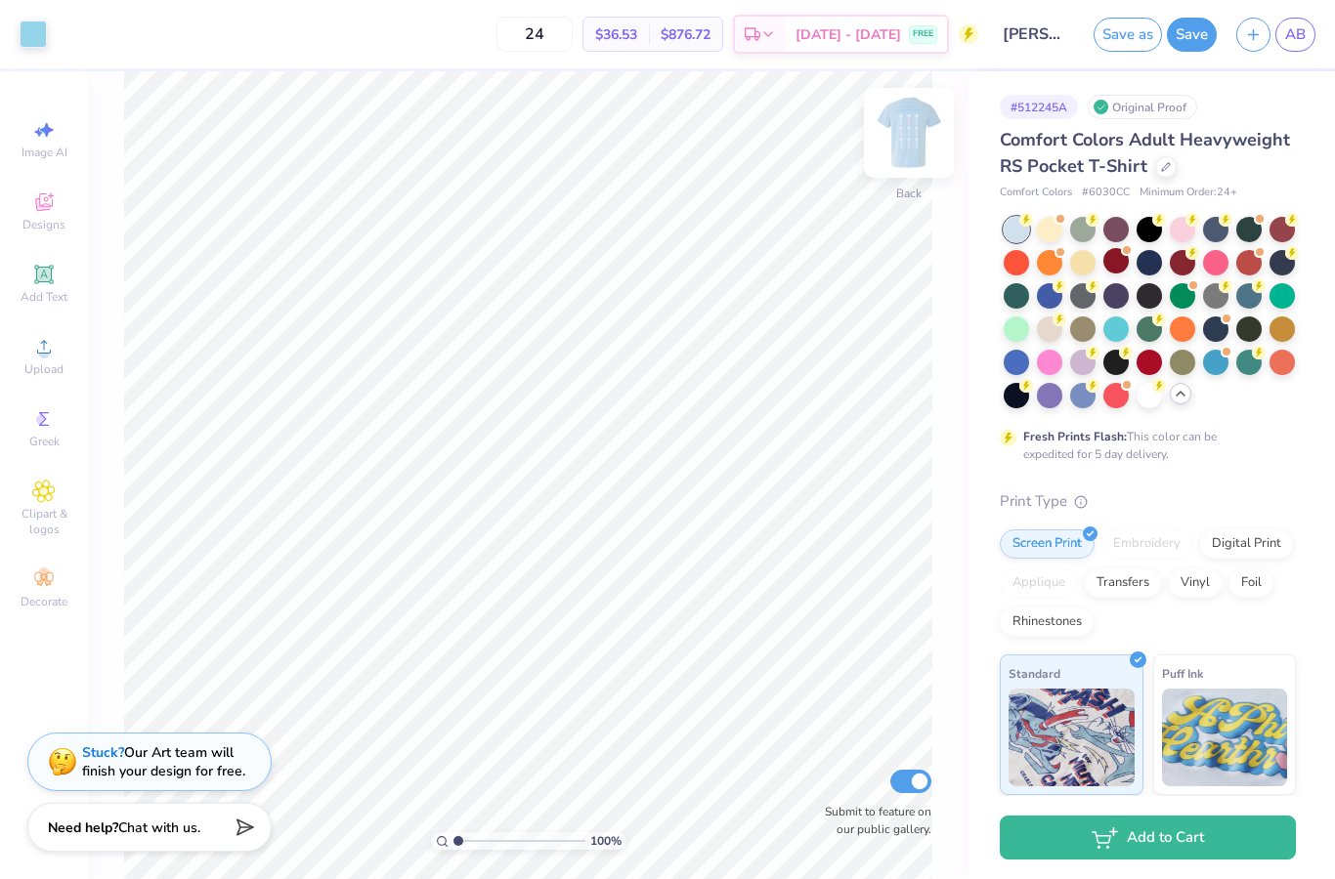
click at [914, 142] on img at bounding box center [909, 133] width 78 height 78
click at [914, 141] on img at bounding box center [909, 133] width 78 height 78
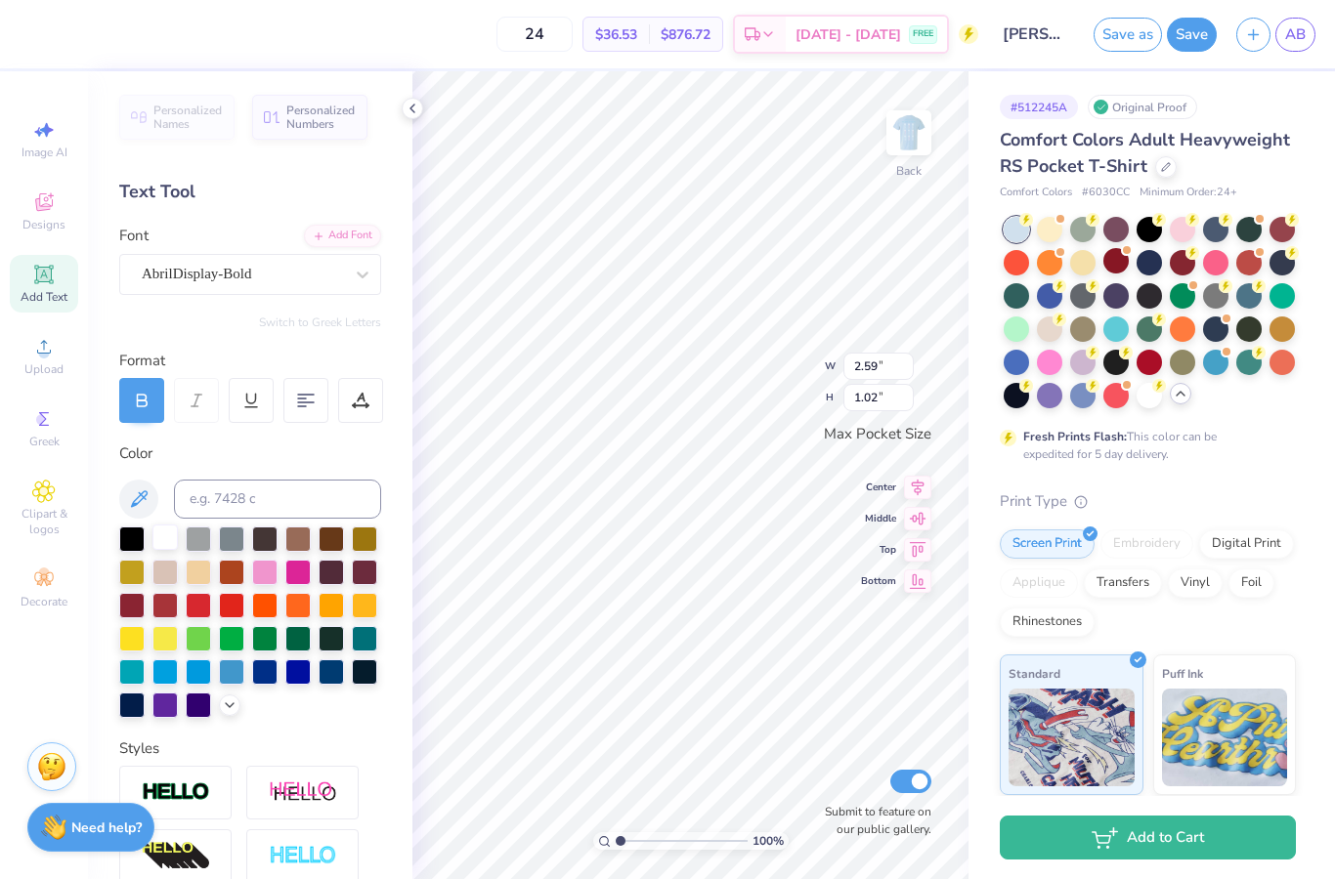
click at [166, 545] on div at bounding box center [164, 537] width 25 height 25
type input "2.00"
type input "0.40"
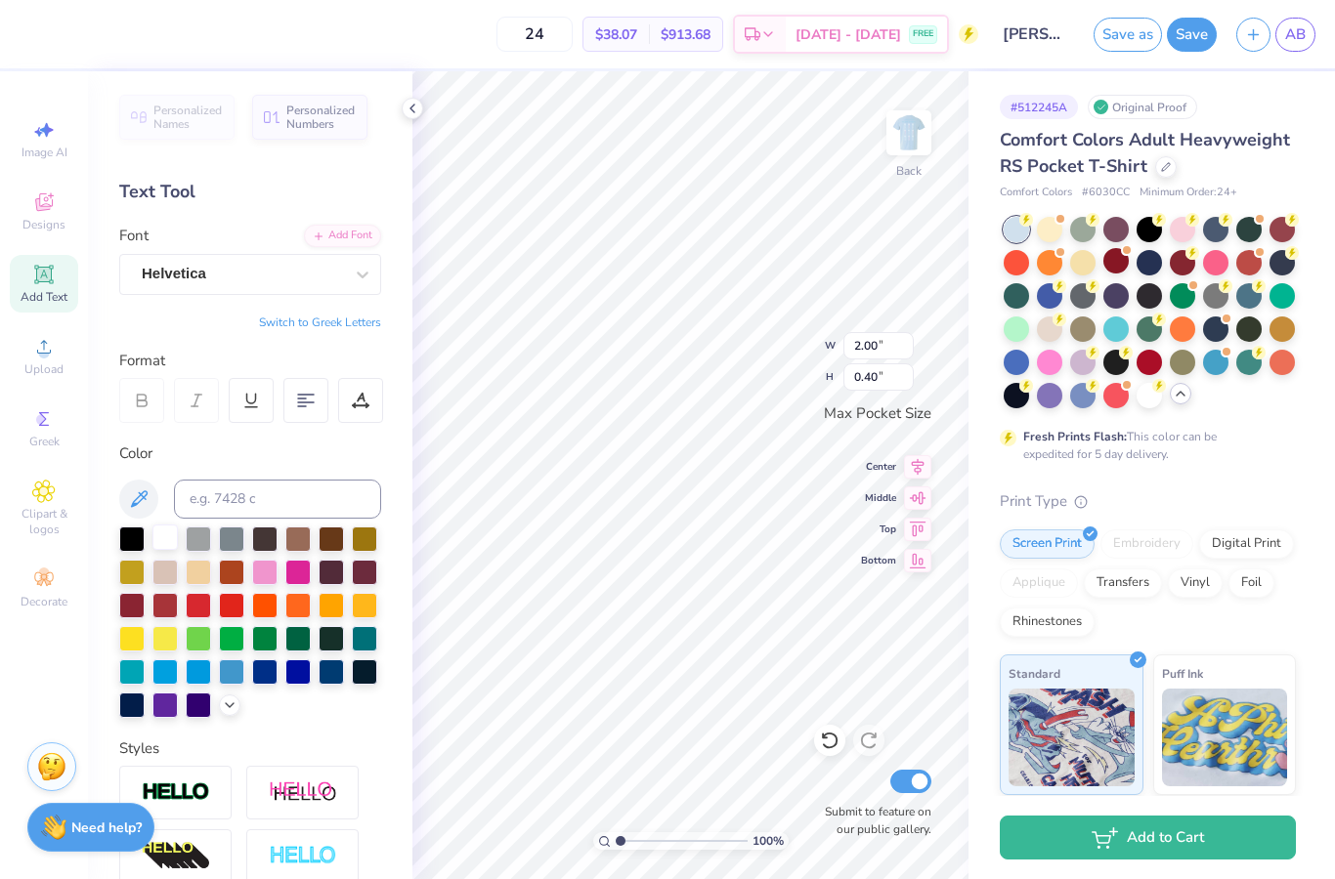
click at [170, 535] on div at bounding box center [164, 537] width 25 height 25
type input "3.44"
type input "0.60"
click at [231, 705] on icon at bounding box center [230, 704] width 16 height 16
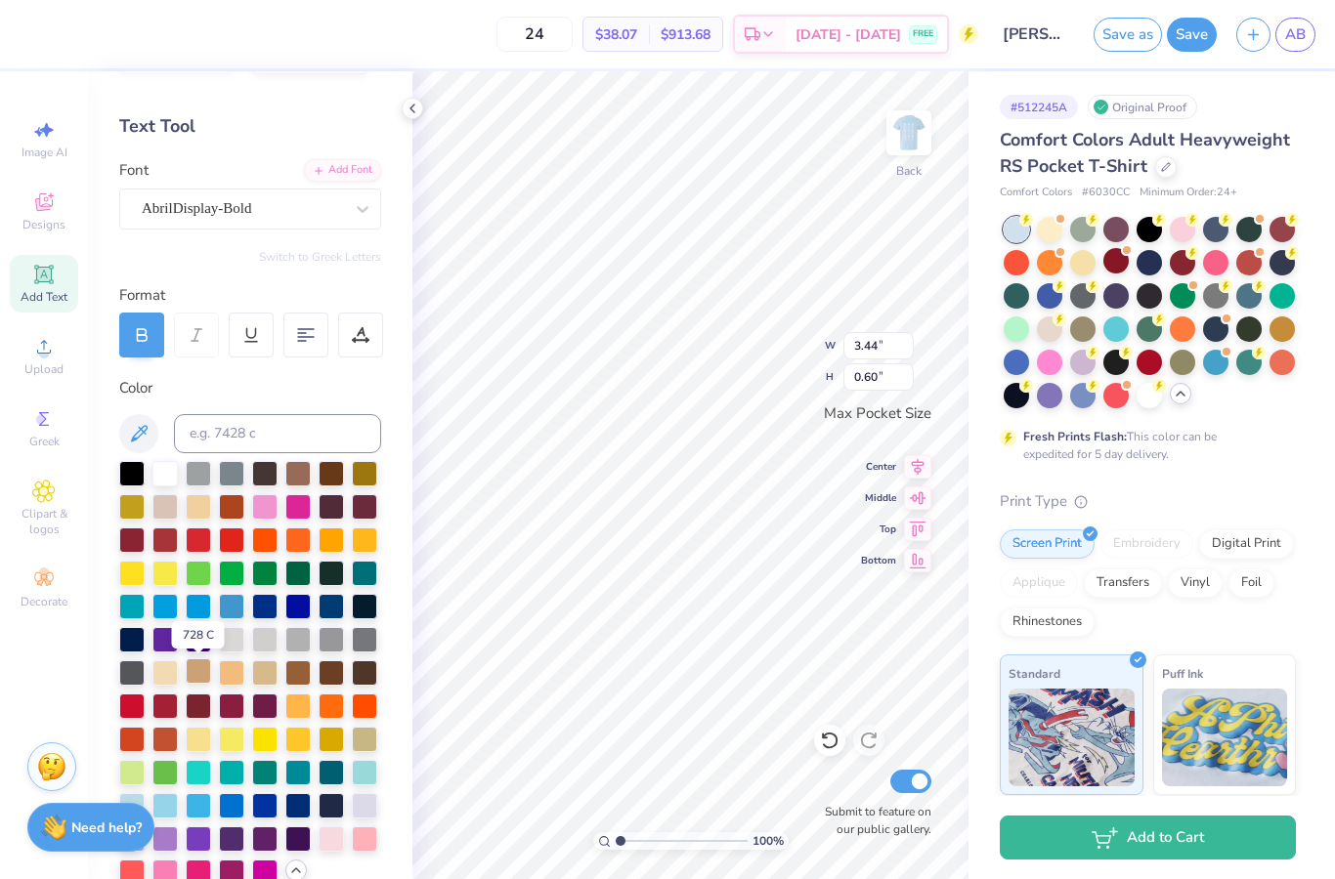
scroll to position [70, 0]
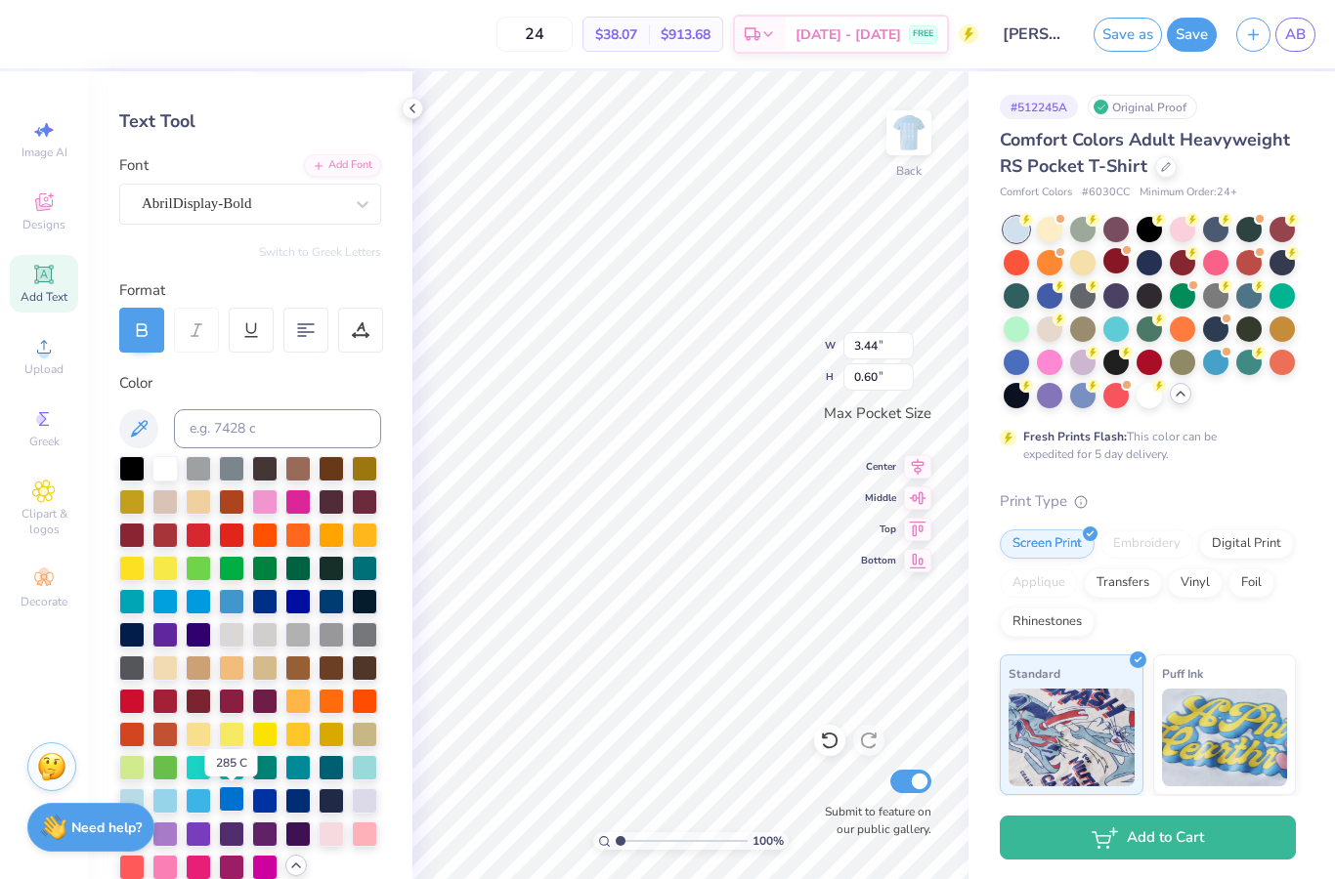
click at [234, 802] on div at bounding box center [231, 798] width 25 height 25
click at [152, 472] on div at bounding box center [164, 466] width 25 height 25
click at [161, 475] on div at bounding box center [164, 466] width 25 height 25
click at [906, 137] on img at bounding box center [909, 133] width 78 height 78
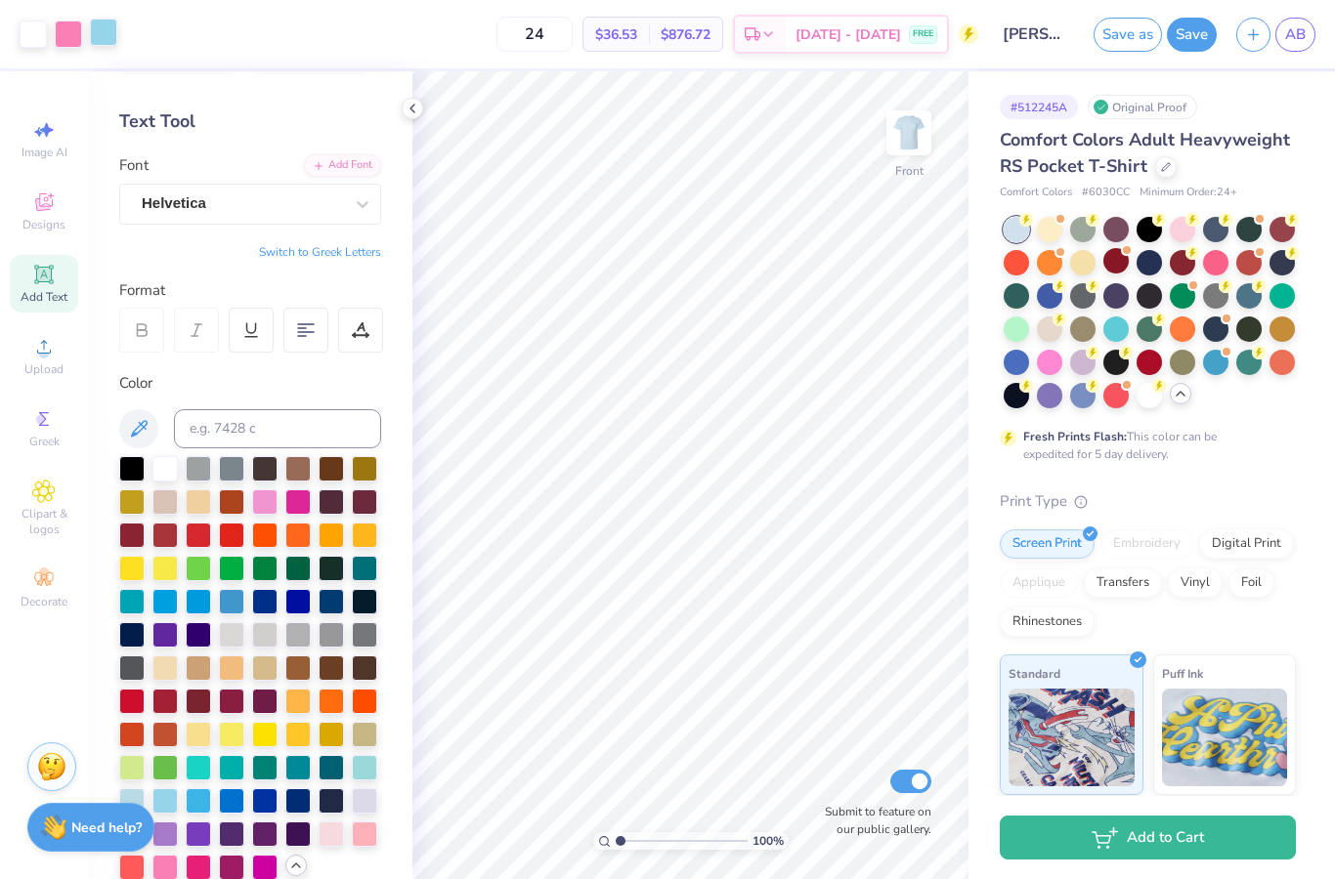
click at [100, 37] on div at bounding box center [103, 32] width 27 height 27
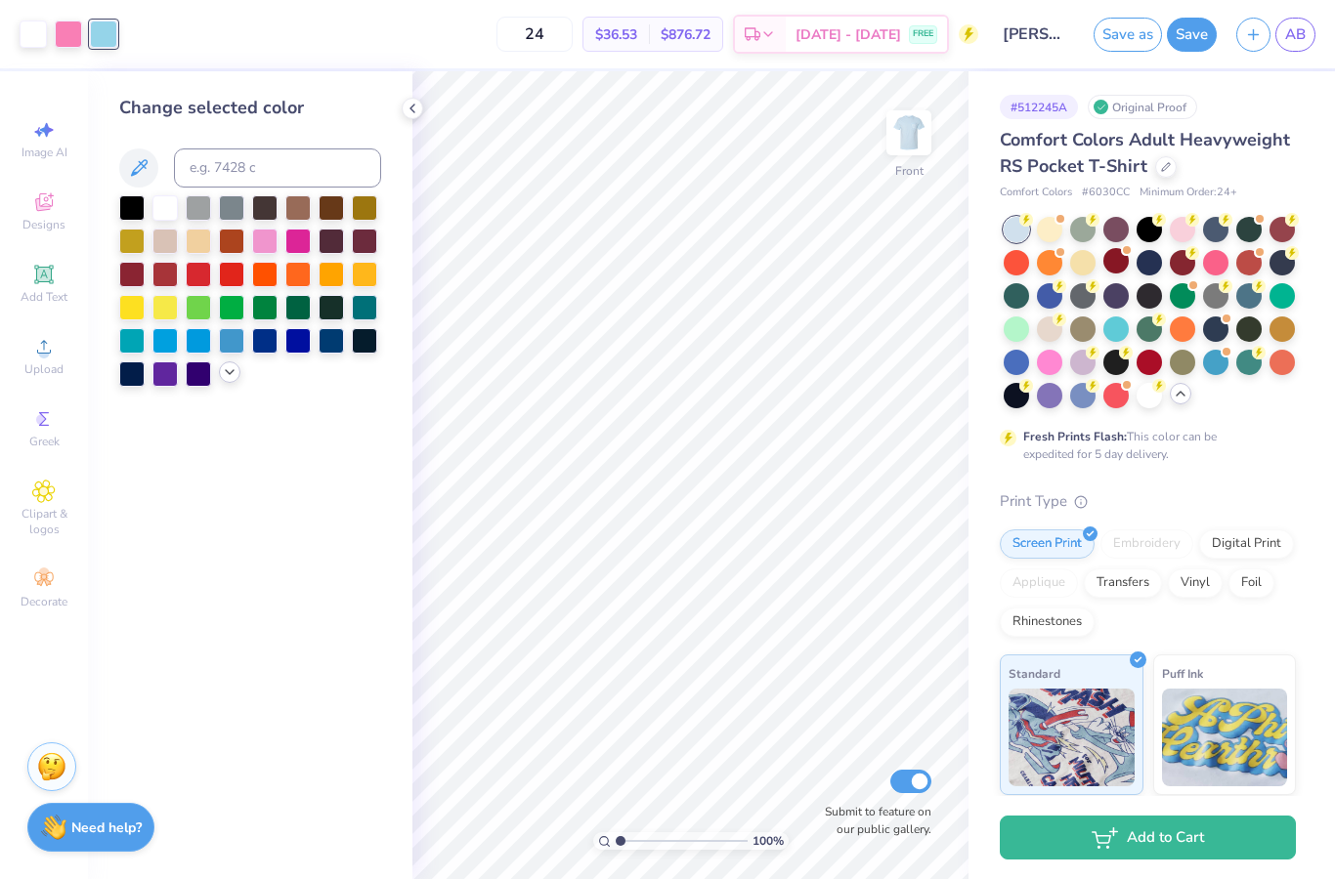
click at [233, 380] on icon at bounding box center [230, 372] width 16 height 16
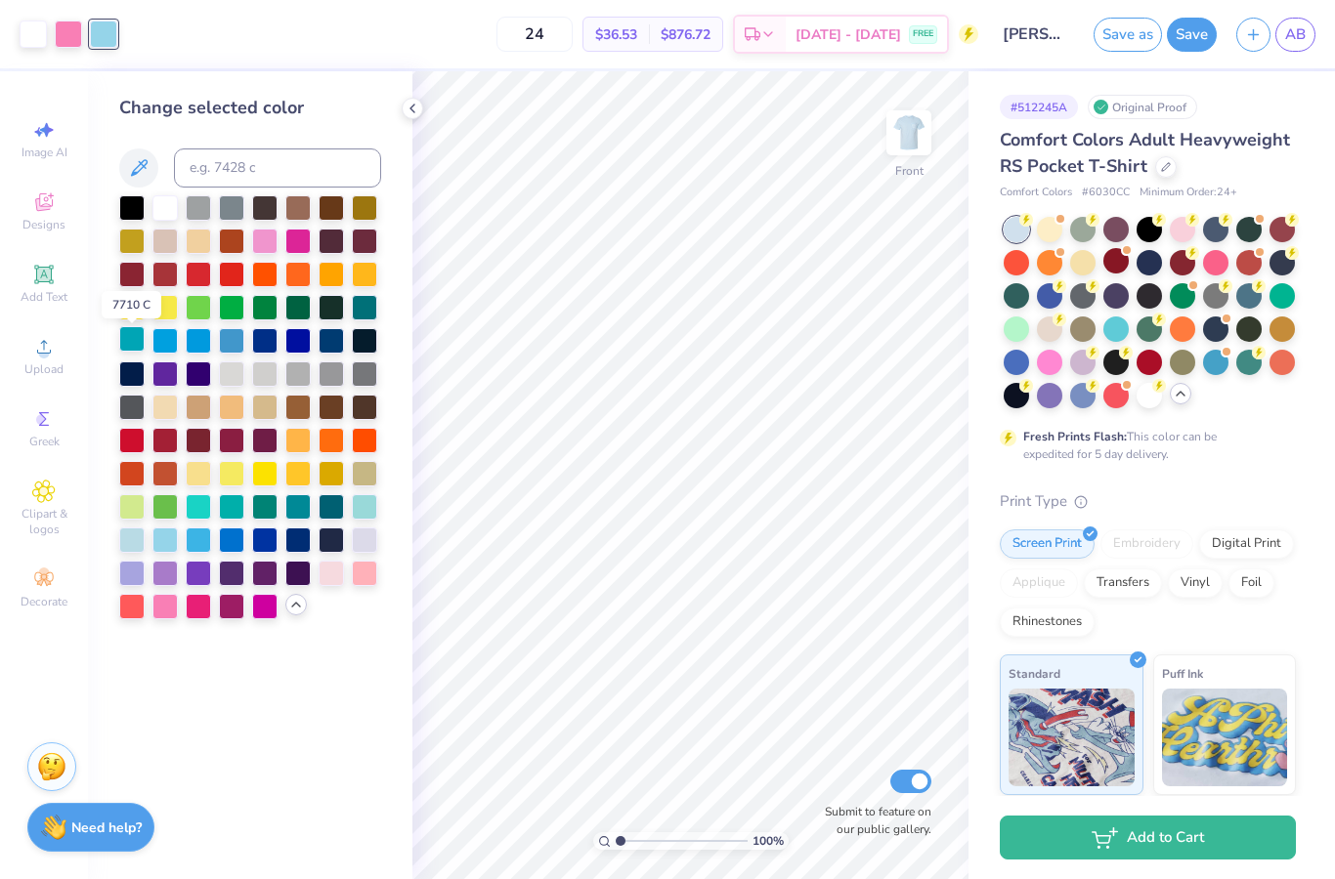
click at [134, 350] on div at bounding box center [131, 338] width 25 height 25
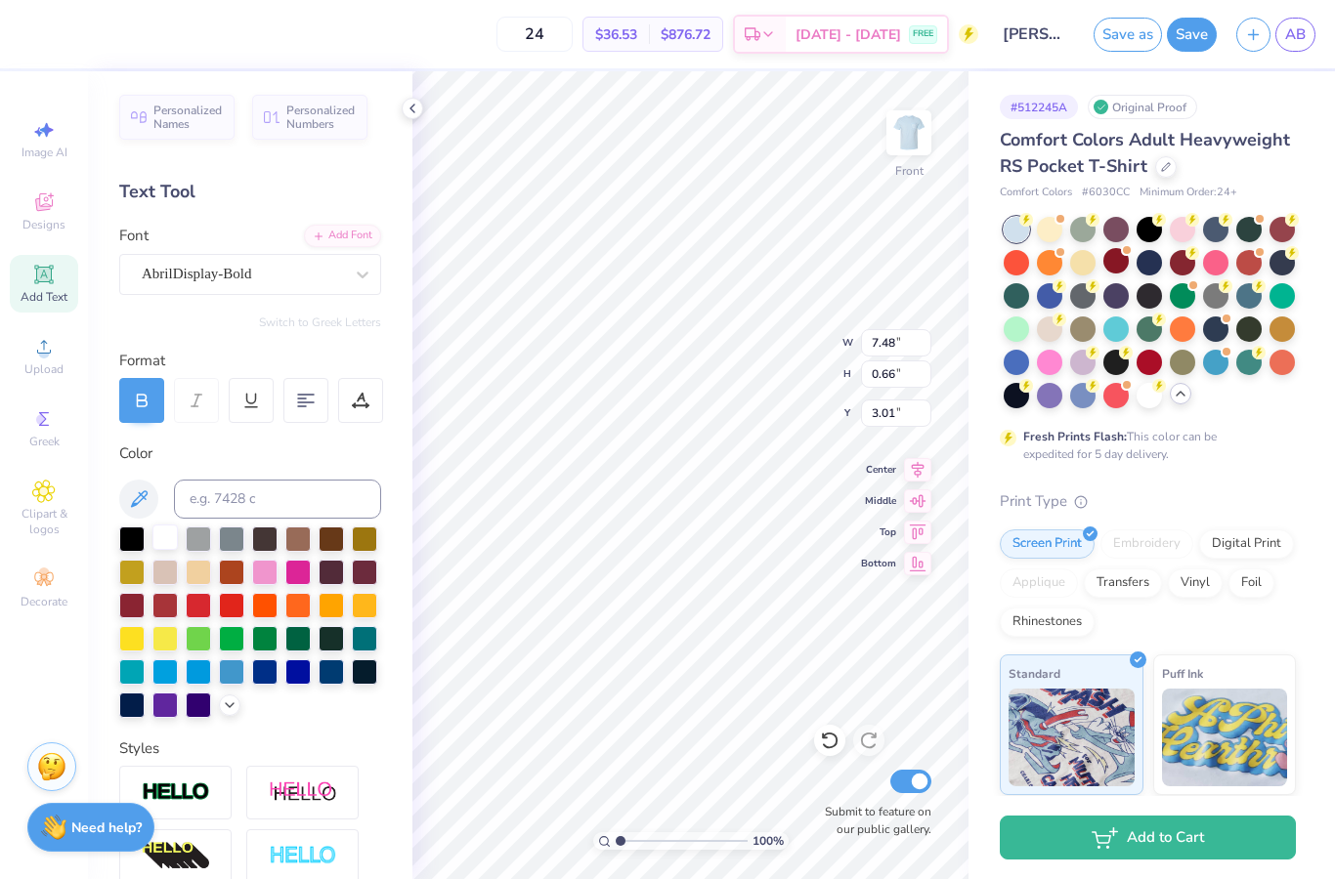
click at [165, 543] on div at bounding box center [164, 537] width 25 height 25
type input "11.00"
type input "0.95"
type input "4.41"
drag, startPoint x: 165, startPoint y: 547, endPoint x: 384, endPoint y: 176, distance: 431.0
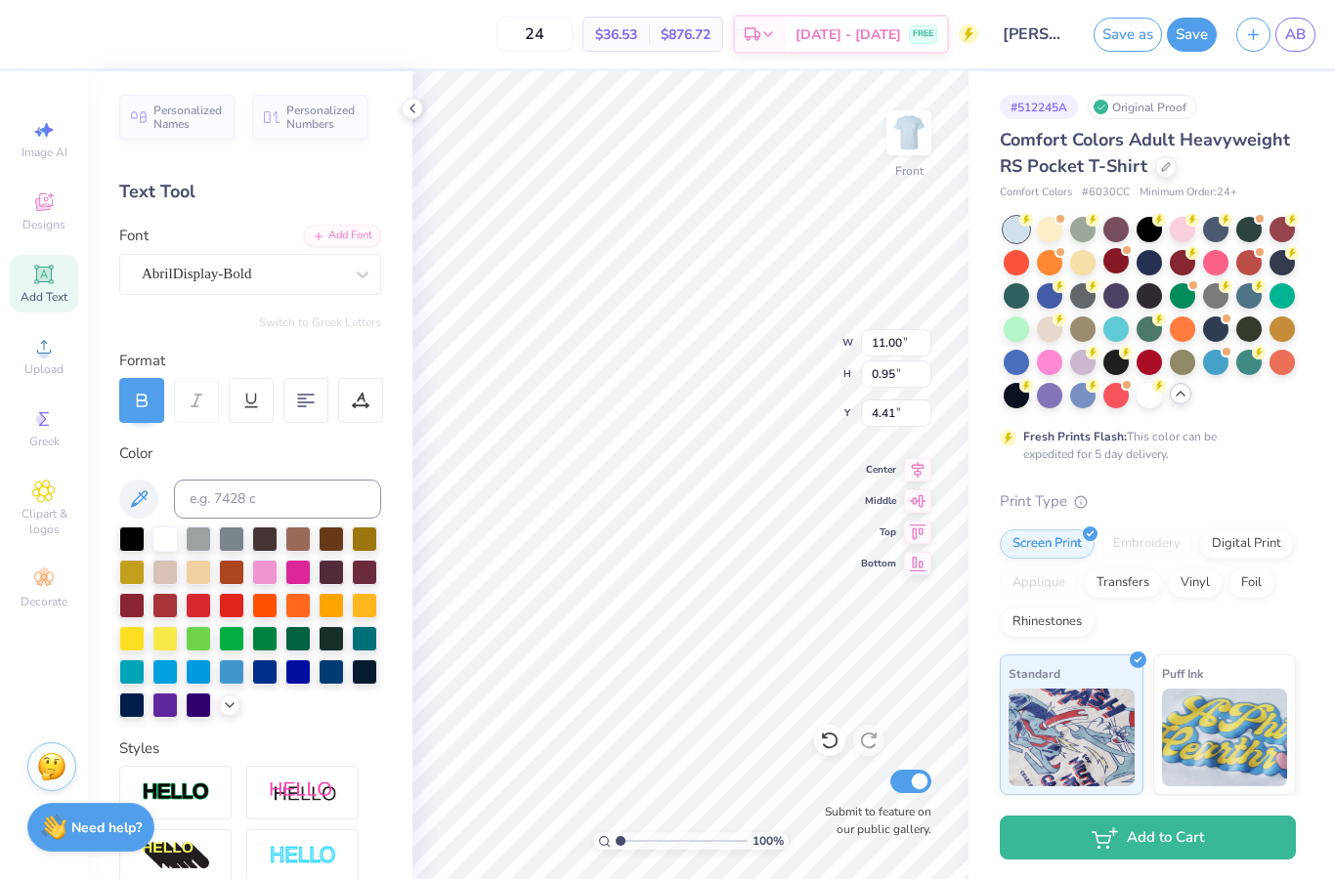
click at [165, 547] on div at bounding box center [164, 539] width 25 height 25
click at [412, 110] on polyline at bounding box center [412, 109] width 4 height 8
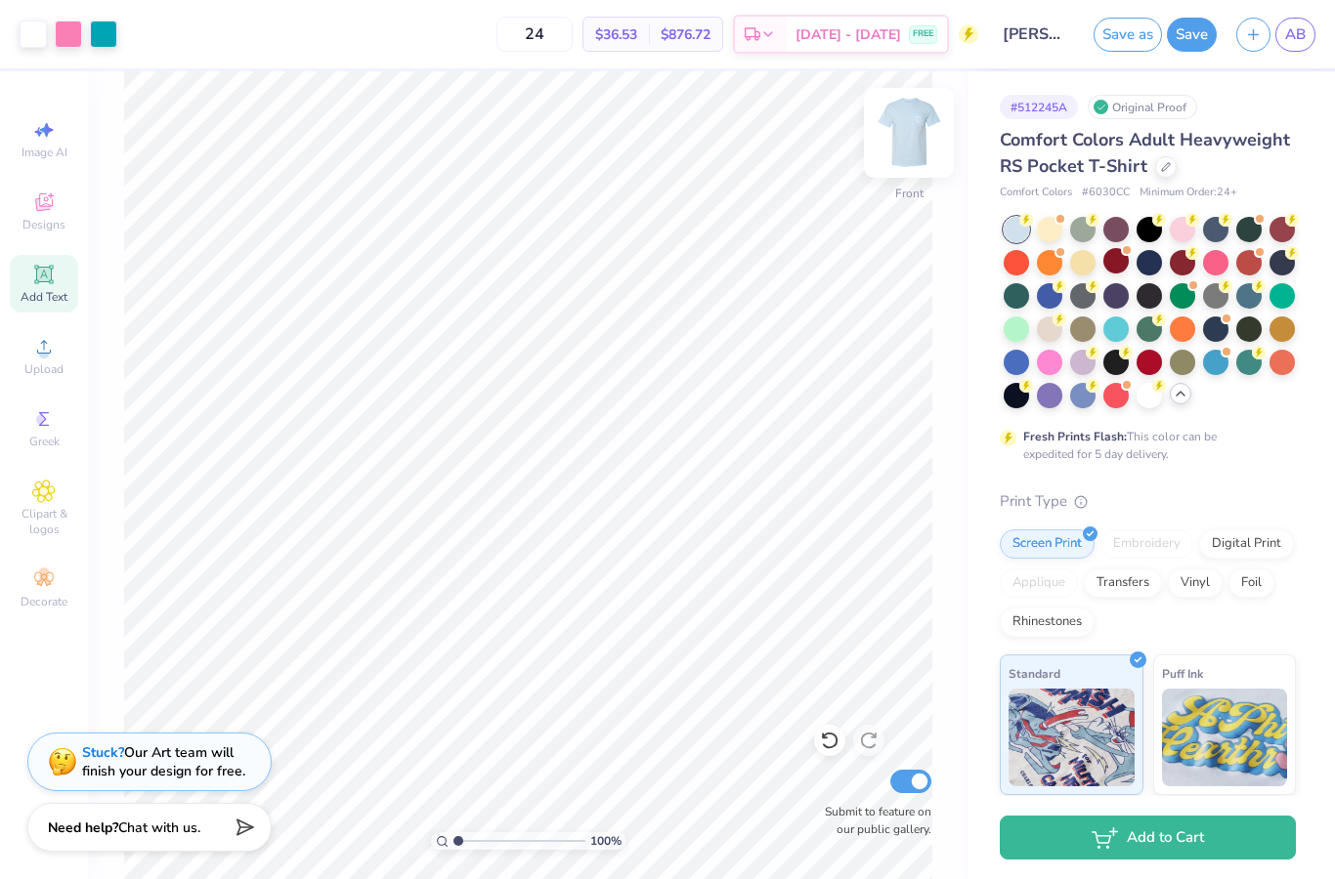
click at [924, 133] on img at bounding box center [909, 133] width 78 height 78
click at [916, 133] on img at bounding box center [909, 133] width 78 height 78
click at [905, 128] on img at bounding box center [909, 133] width 78 height 78
click at [1204, 39] on button "Save" at bounding box center [1192, 35] width 50 height 34
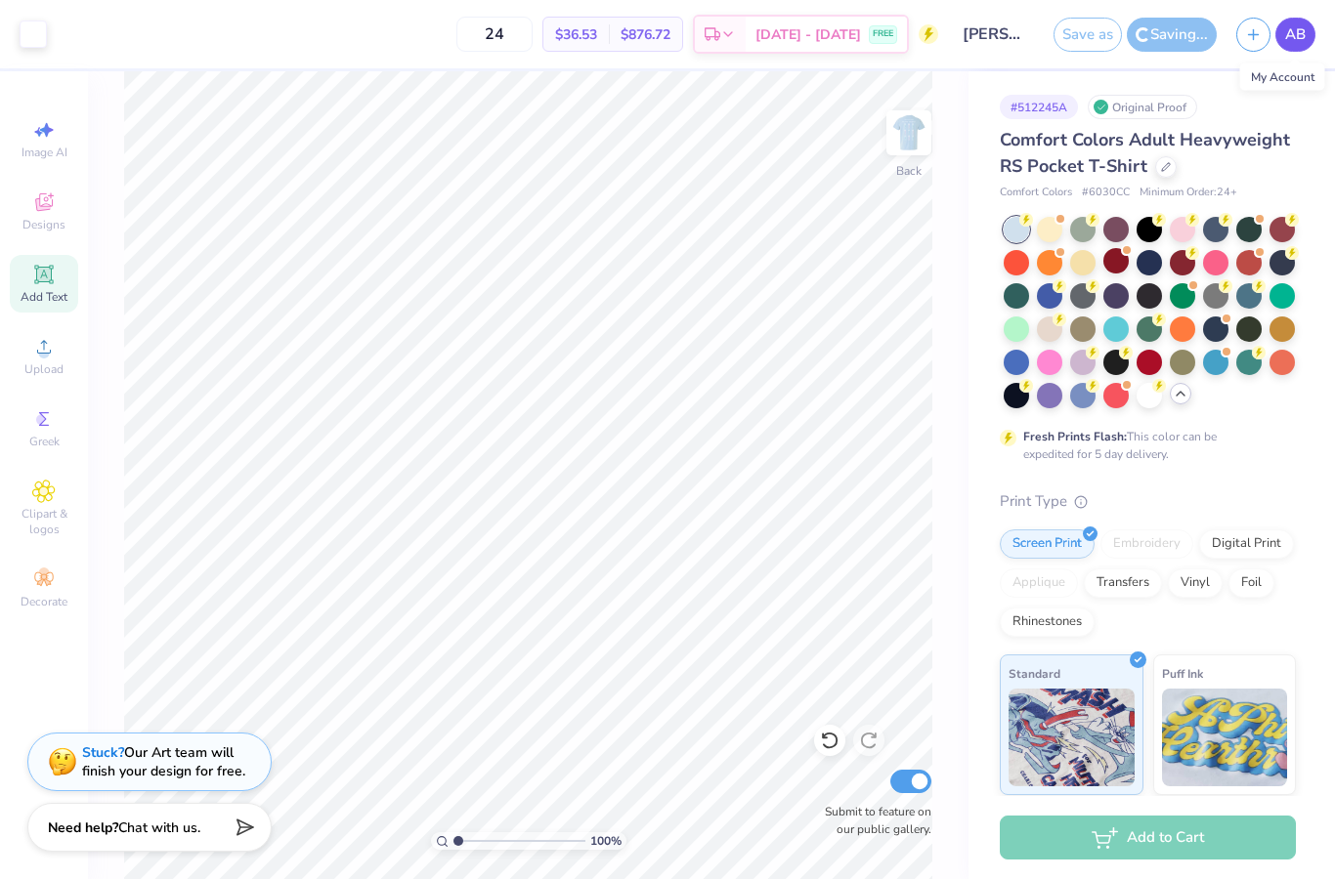
click at [1301, 41] on span "AB" at bounding box center [1295, 34] width 21 height 22
